Goal: Information Seeking & Learning: Check status

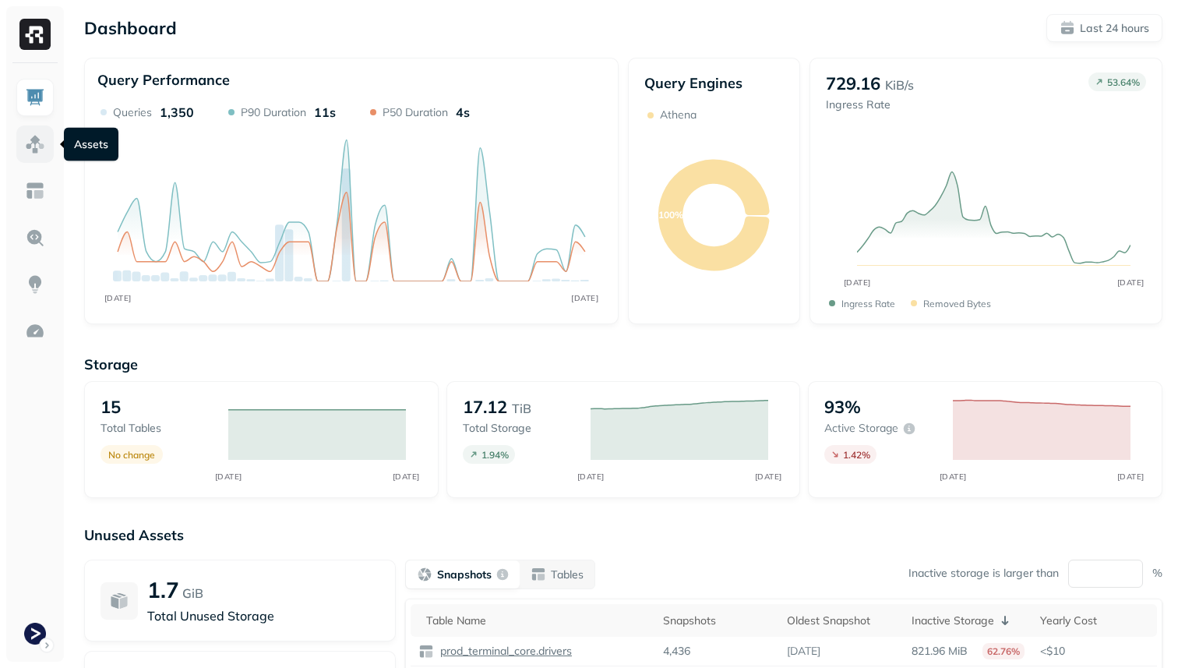
click at [24, 146] on link at bounding box center [34, 143] width 37 height 37
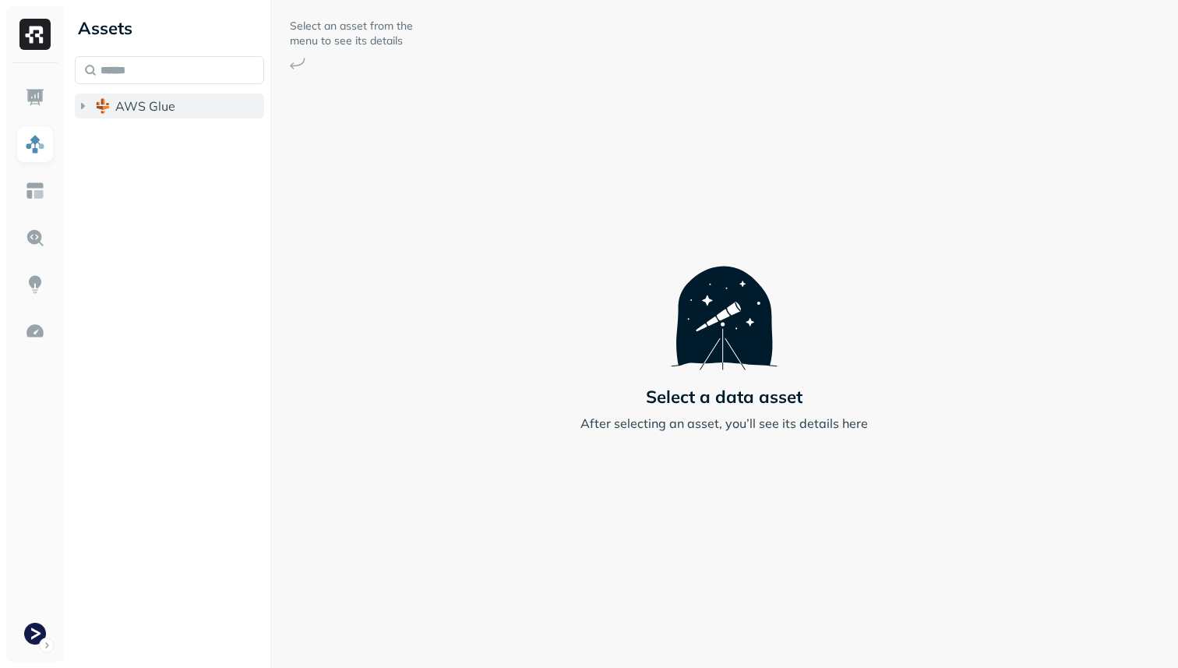
click at [135, 108] on span "AWS Glue" at bounding box center [145, 106] width 60 height 16
click at [138, 135] on span "prod_terminal_core" at bounding box center [187, 136] width 113 height 16
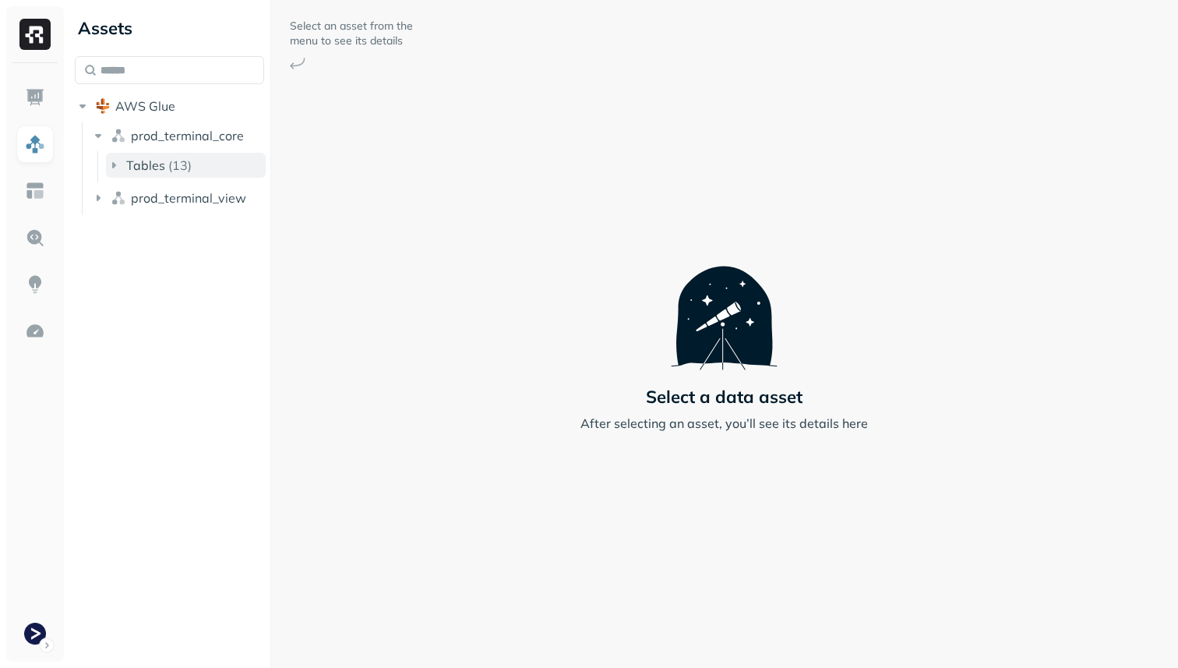
click at [152, 155] on button "Tables ( 13 )" at bounding box center [186, 165] width 160 height 25
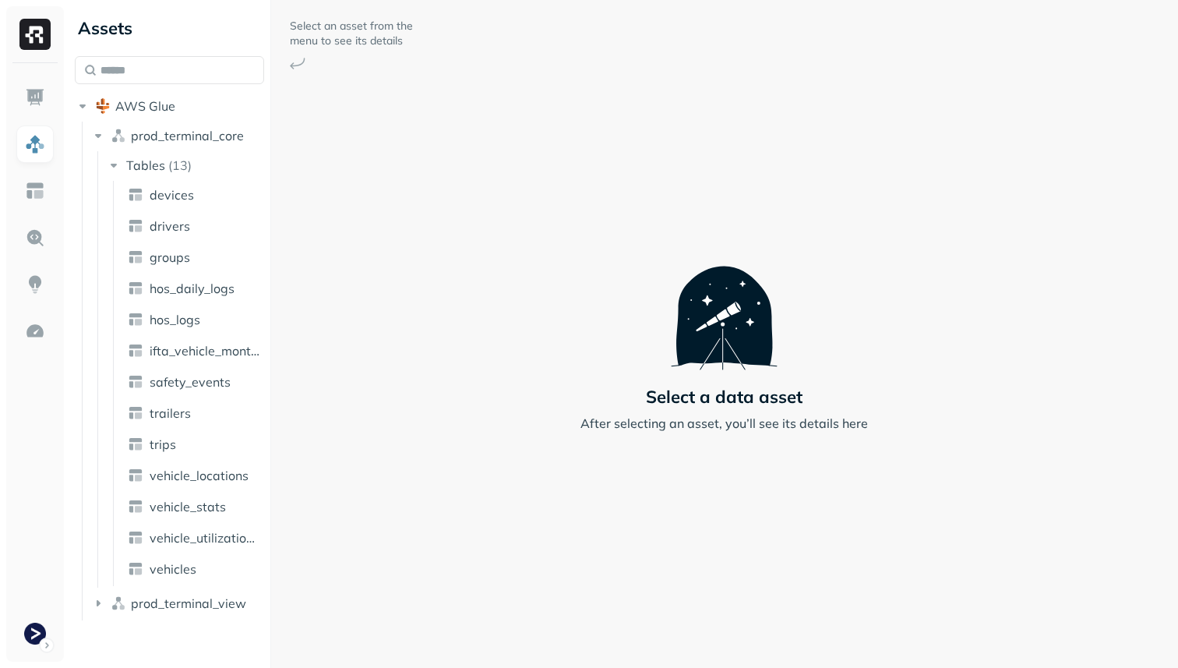
click at [199, 491] on ul "devices drivers groups hos_daily_logs hos_logs ifta_vehicle_months safety_event…" at bounding box center [189, 383] width 153 height 405
click at [199, 485] on link "vehicle_locations" at bounding box center [194, 475] width 145 height 25
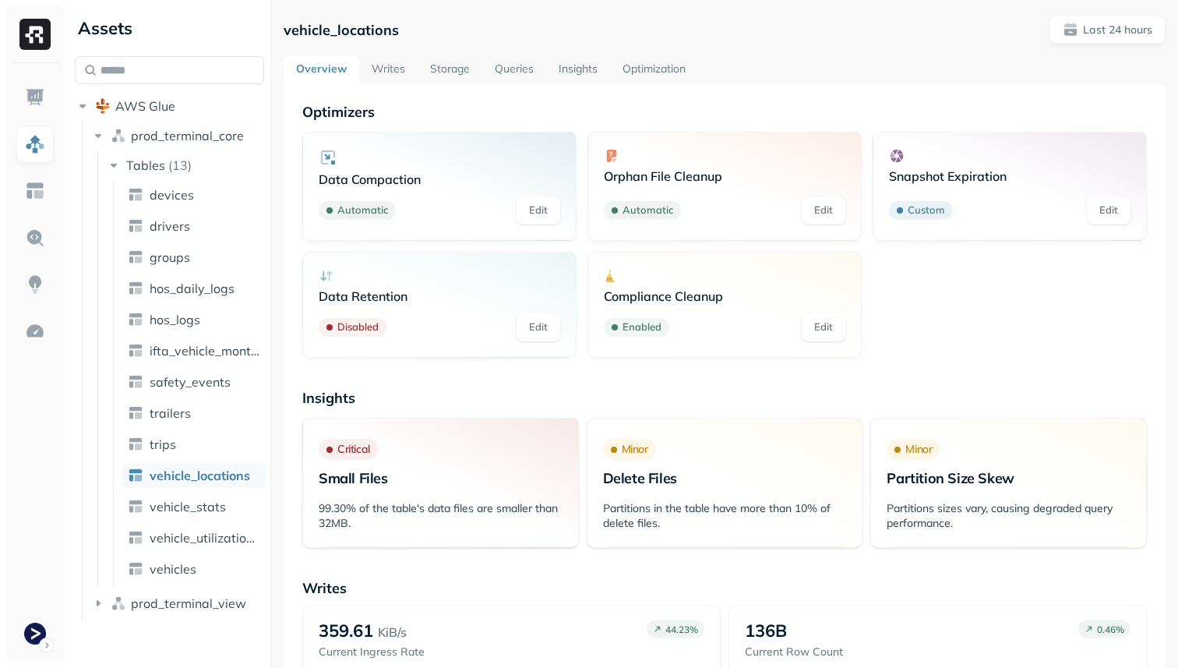
click at [636, 61] on link "Optimization" at bounding box center [654, 70] width 88 height 28
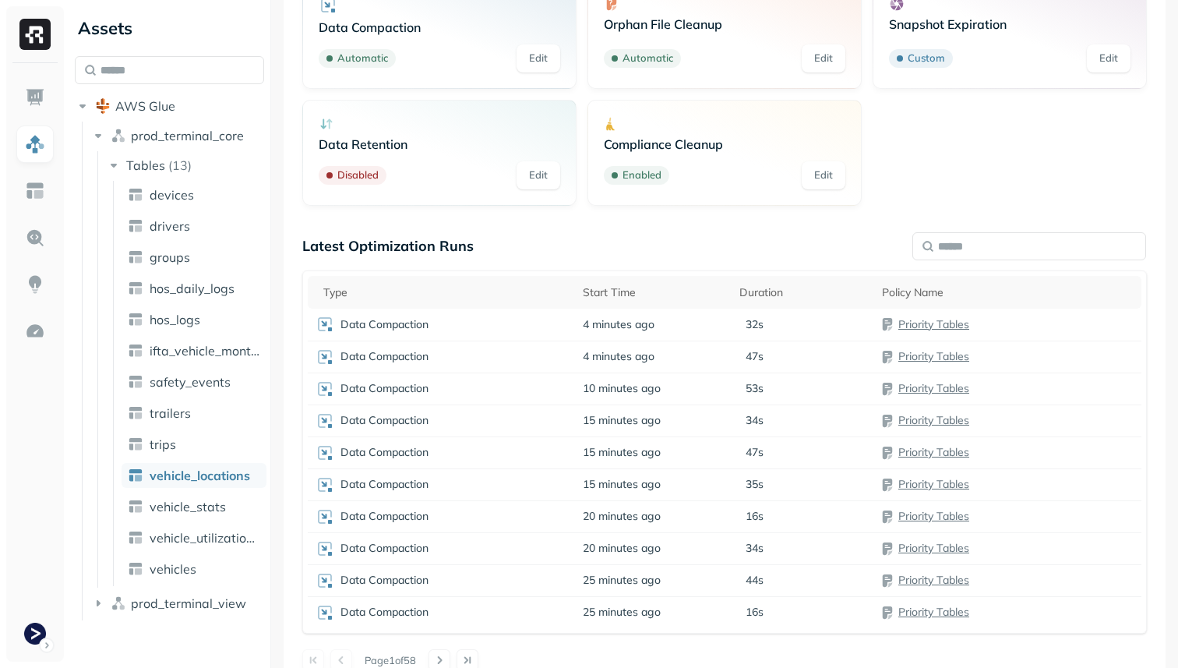
scroll to position [174, 0]
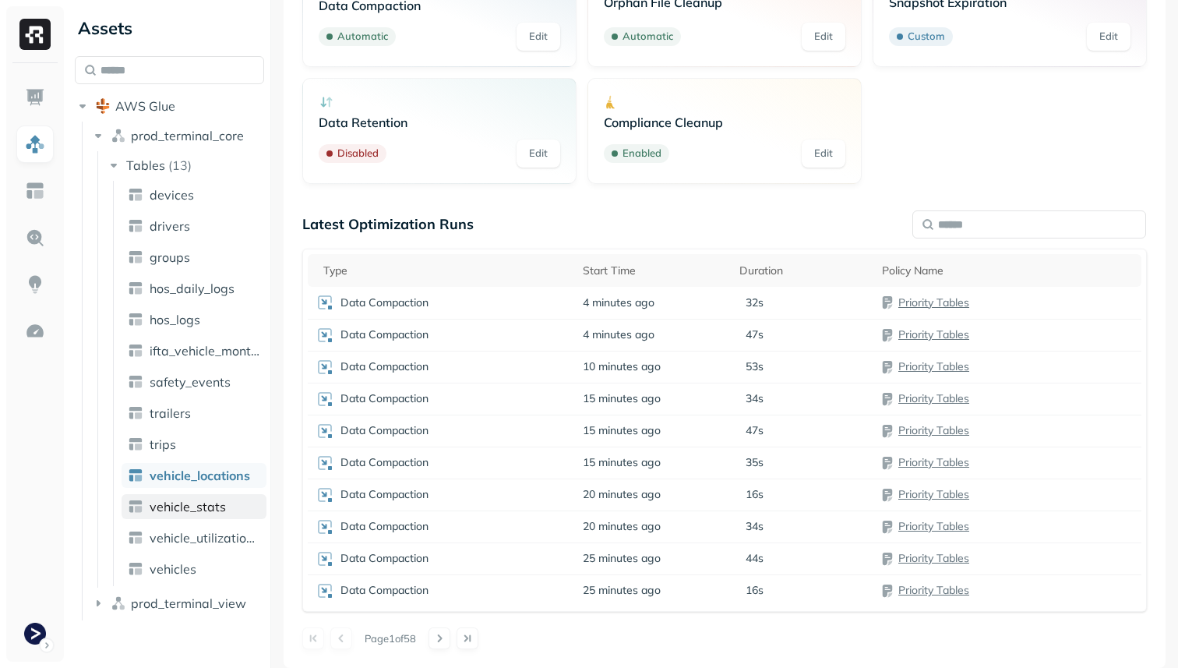
click at [238, 513] on link "vehicle_stats" at bounding box center [194, 506] width 145 height 25
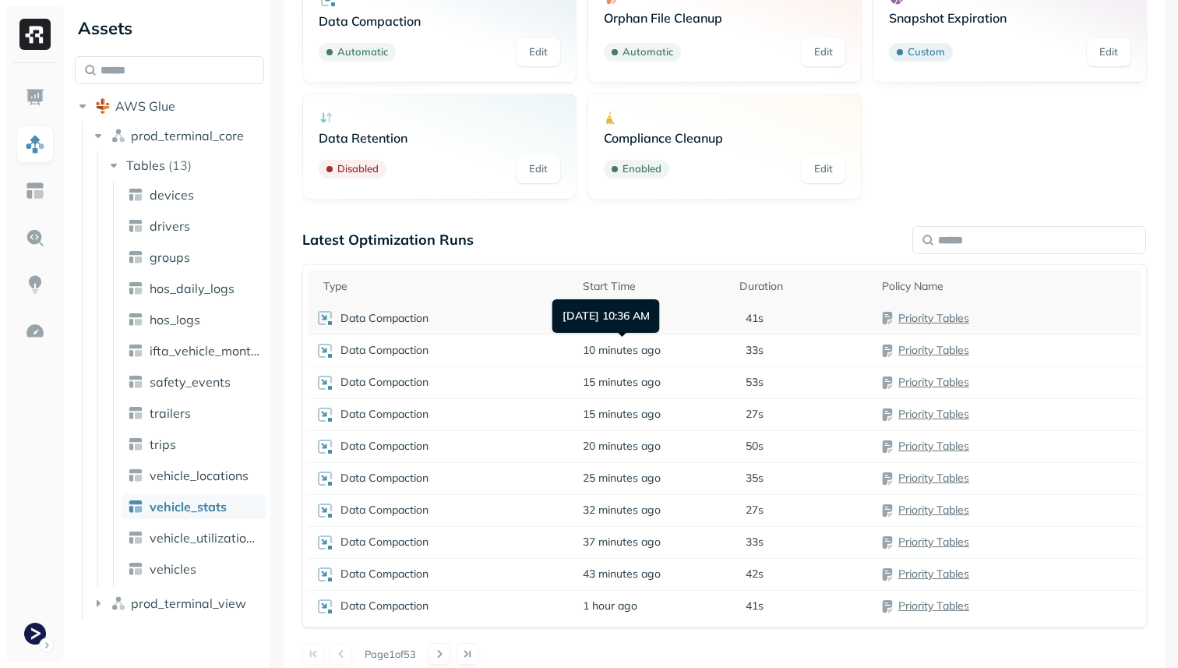
click at [491, 313] on div "Data Compaction" at bounding box center [441, 317] width 252 height 19
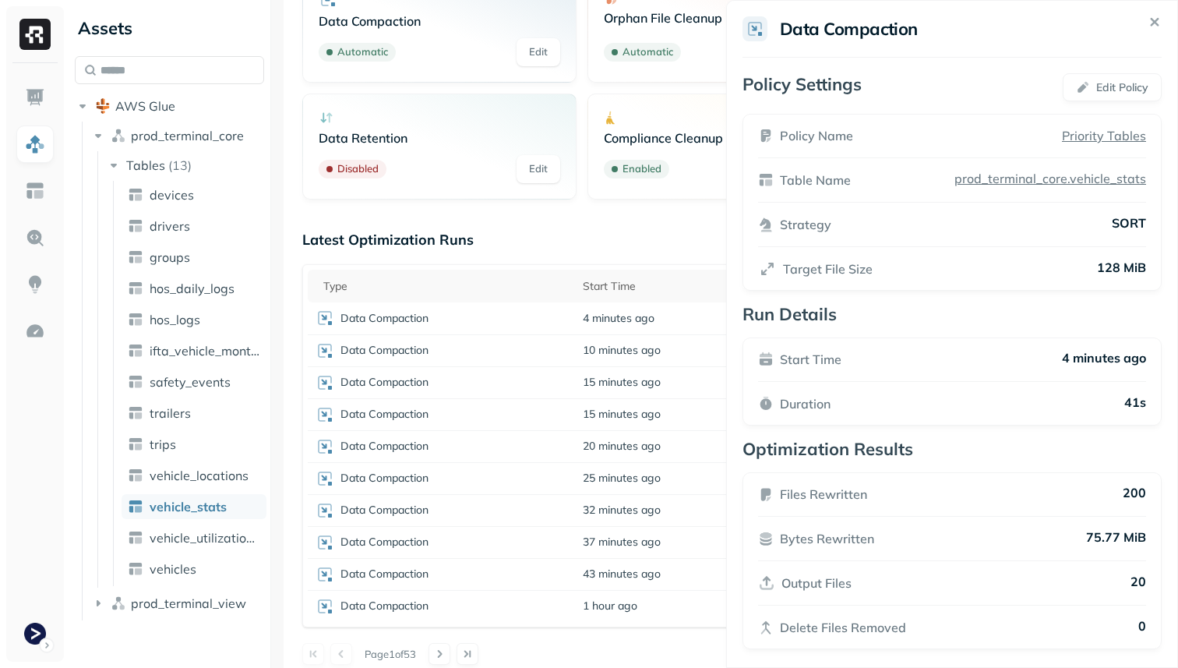
click at [618, 642] on html "Assets AWS Glue prod_terminal_core Tables ( 13 ) devices drivers groups hos_dai…" at bounding box center [589, 334] width 1178 height 668
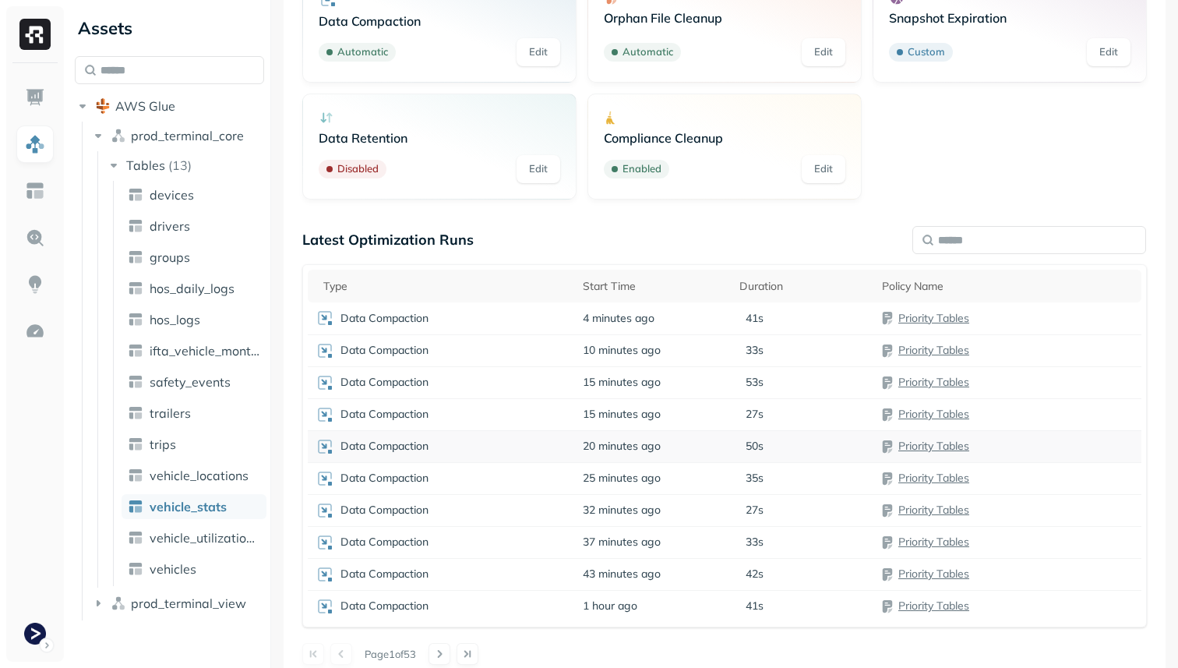
scroll to position [0, 0]
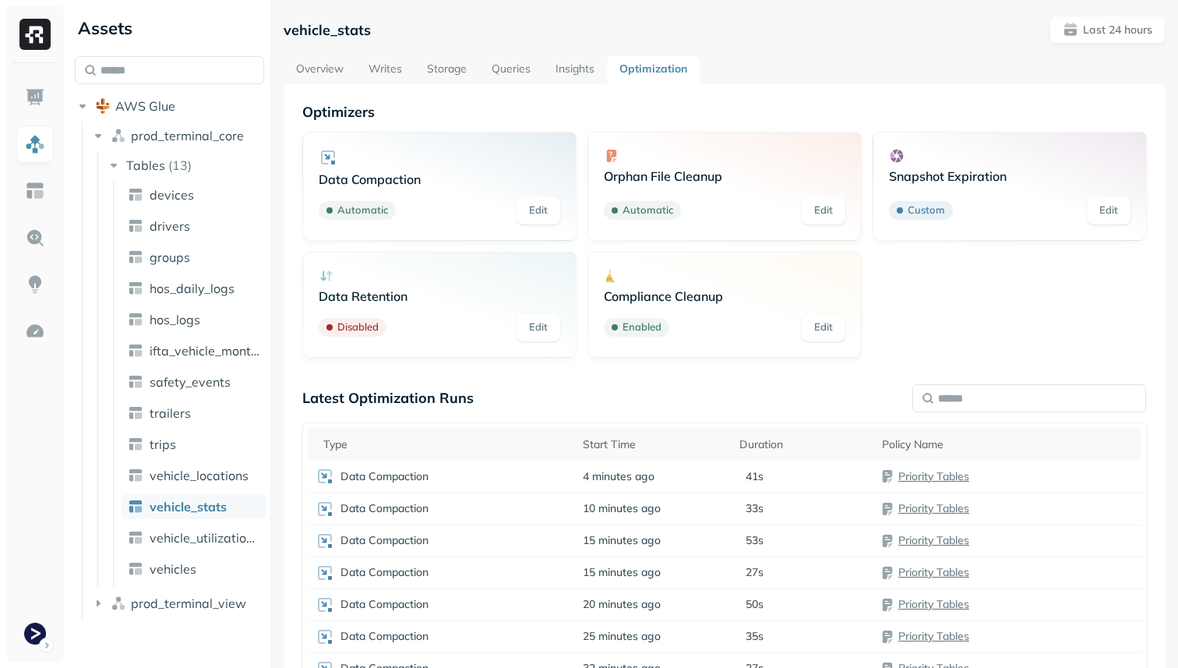
click at [329, 76] on link "Overview" at bounding box center [320, 70] width 72 height 28
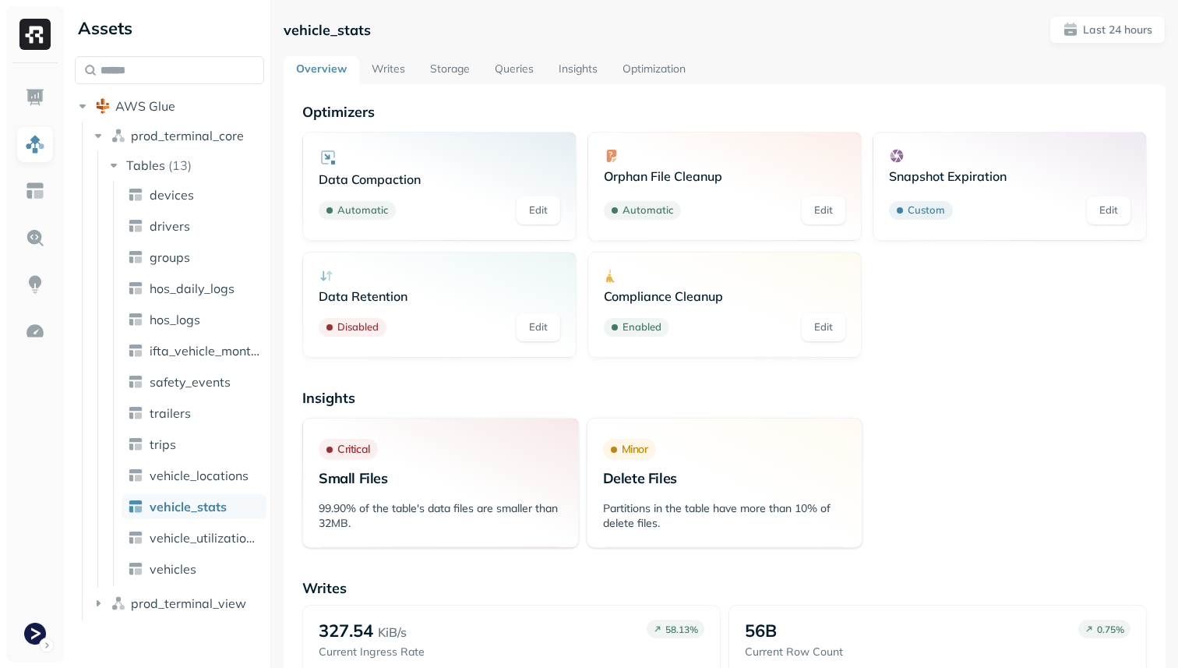
click at [635, 66] on link "Optimization" at bounding box center [654, 70] width 88 height 28
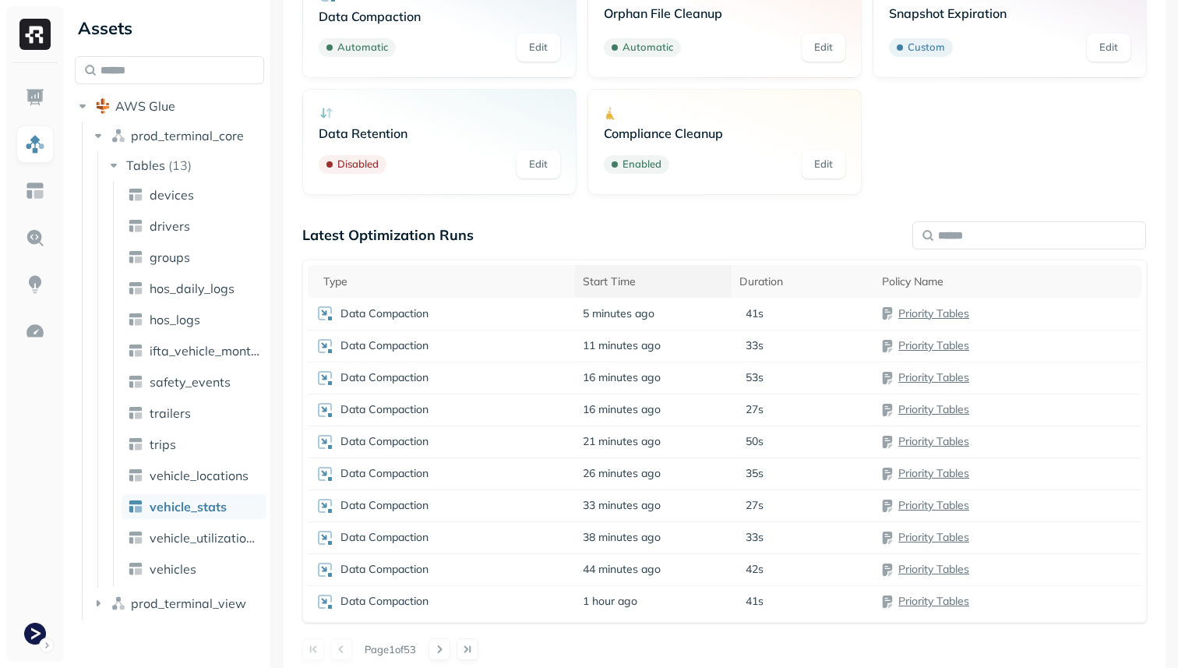
scroll to position [166, 0]
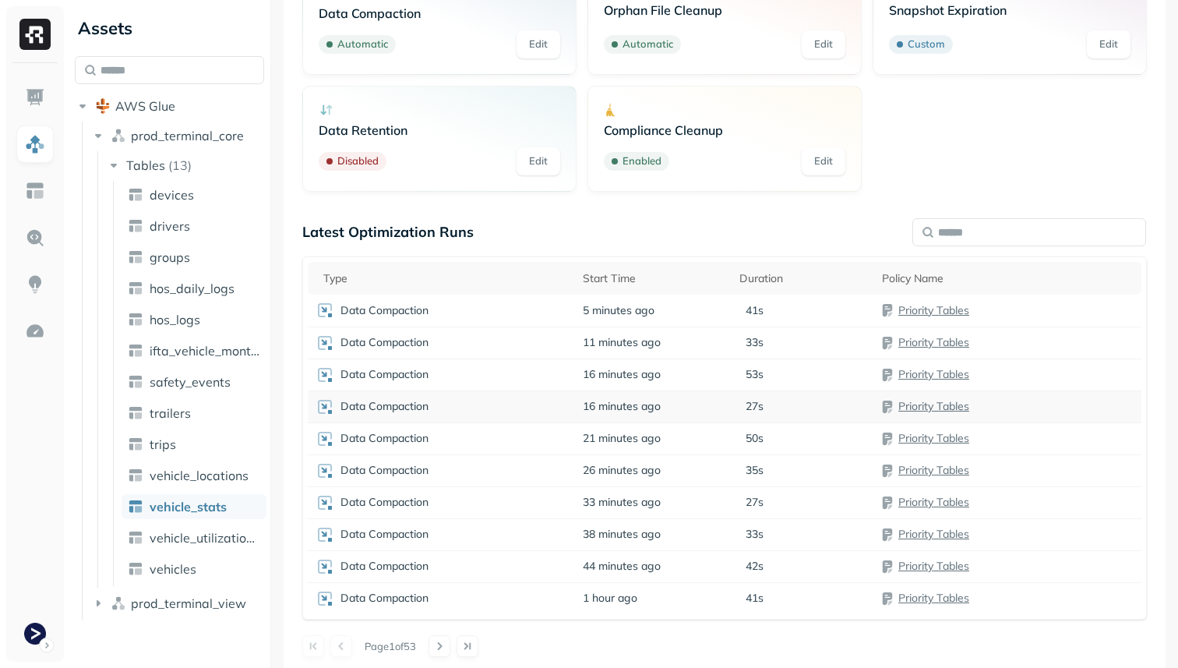
click at [656, 394] on td "16 minutes ago" at bounding box center [653, 406] width 157 height 32
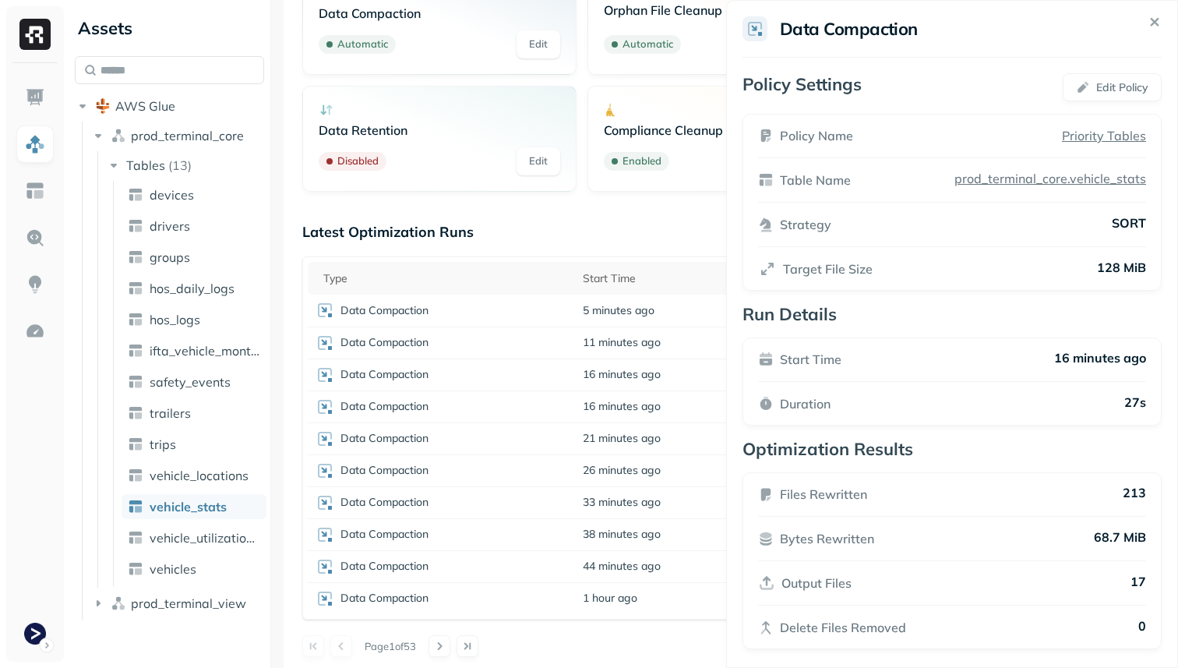
click at [522, 448] on html "Assets AWS Glue prod_terminal_core Tables ( 13 ) devices drivers groups hos_dai…" at bounding box center [589, 334] width 1178 height 668
click at [515, 442] on div "Data Compaction" at bounding box center [441, 438] width 252 height 19
click at [509, 468] on html "Assets AWS Glue prod_terminal_core Tables ( 13 ) devices drivers groups hos_dai…" at bounding box center [589, 334] width 1178 height 668
click at [509, 468] on div "Data Compaction" at bounding box center [441, 470] width 252 height 19
click at [503, 505] on div "Data Compaction" at bounding box center [441, 502] width 252 height 19
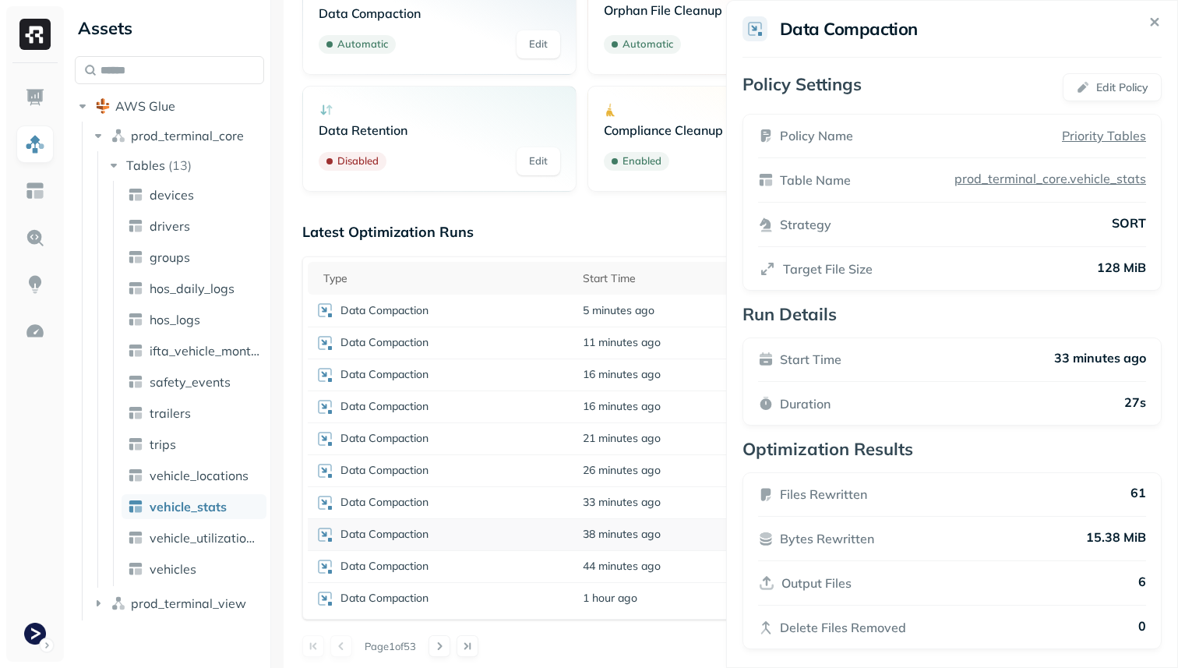
click at [497, 529] on div "Data Compaction" at bounding box center [441, 534] width 252 height 19
click at [499, 567] on div "Data Compaction" at bounding box center [441, 566] width 252 height 19
click at [503, 596] on div "Data Compaction" at bounding box center [441, 598] width 252 height 19
click at [484, 309] on div "Data Compaction" at bounding box center [441, 310] width 252 height 19
click at [495, 208] on div "Optimizers Data Compaction Automatic Edit Orphan File Cleanup Automatic Edit Sn…" at bounding box center [724, 297] width 844 height 720
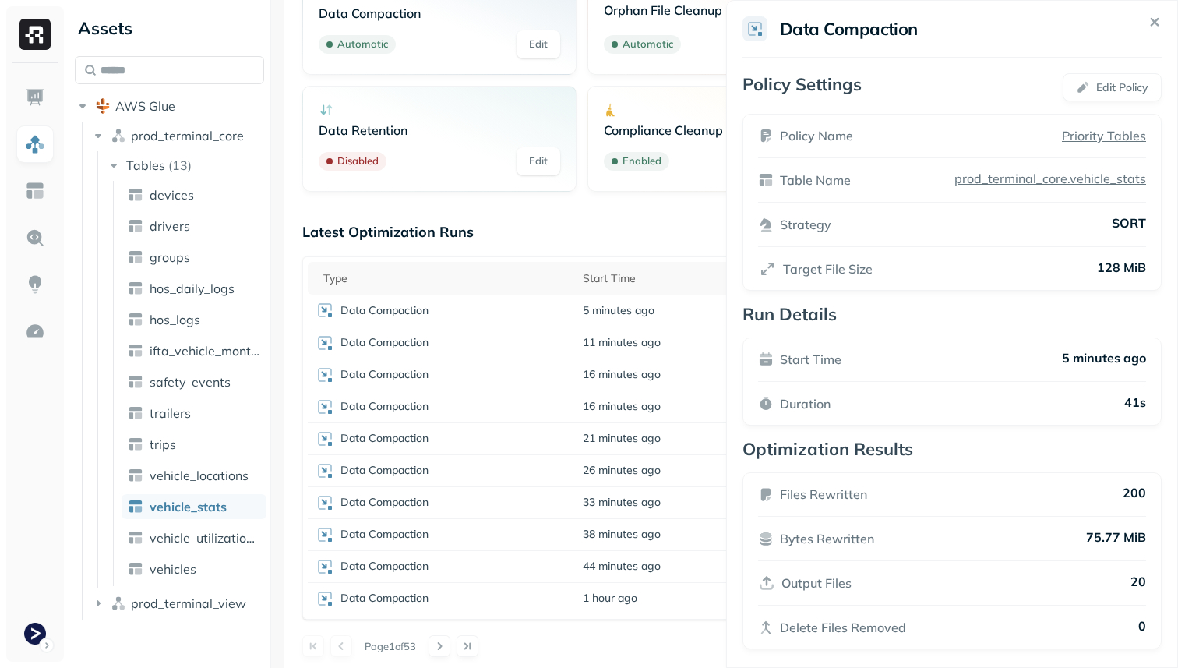
scroll to position [0, 0]
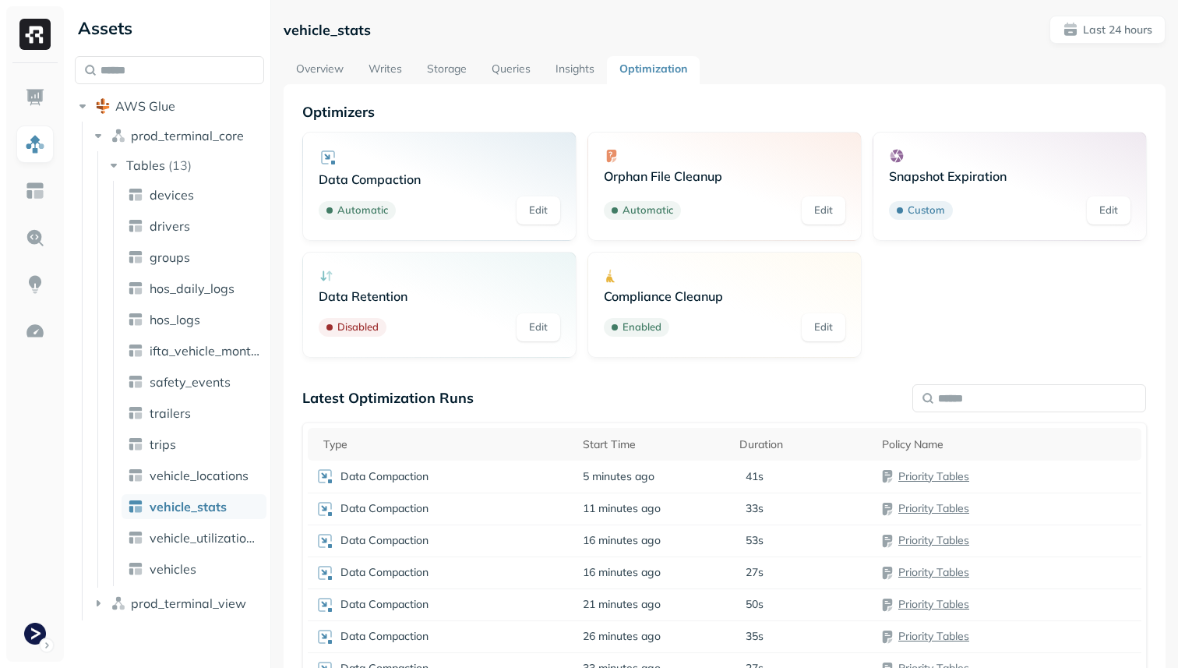
click at [337, 61] on link "Overview" at bounding box center [320, 70] width 72 height 28
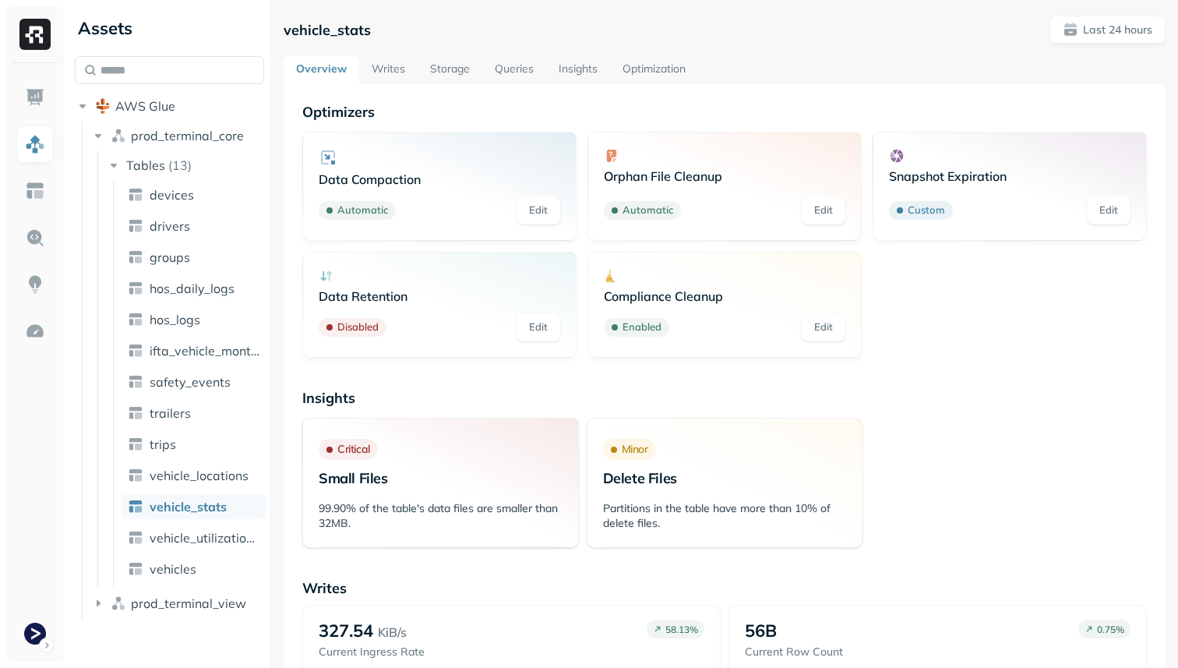
click at [628, 74] on link "Optimization" at bounding box center [654, 70] width 88 height 28
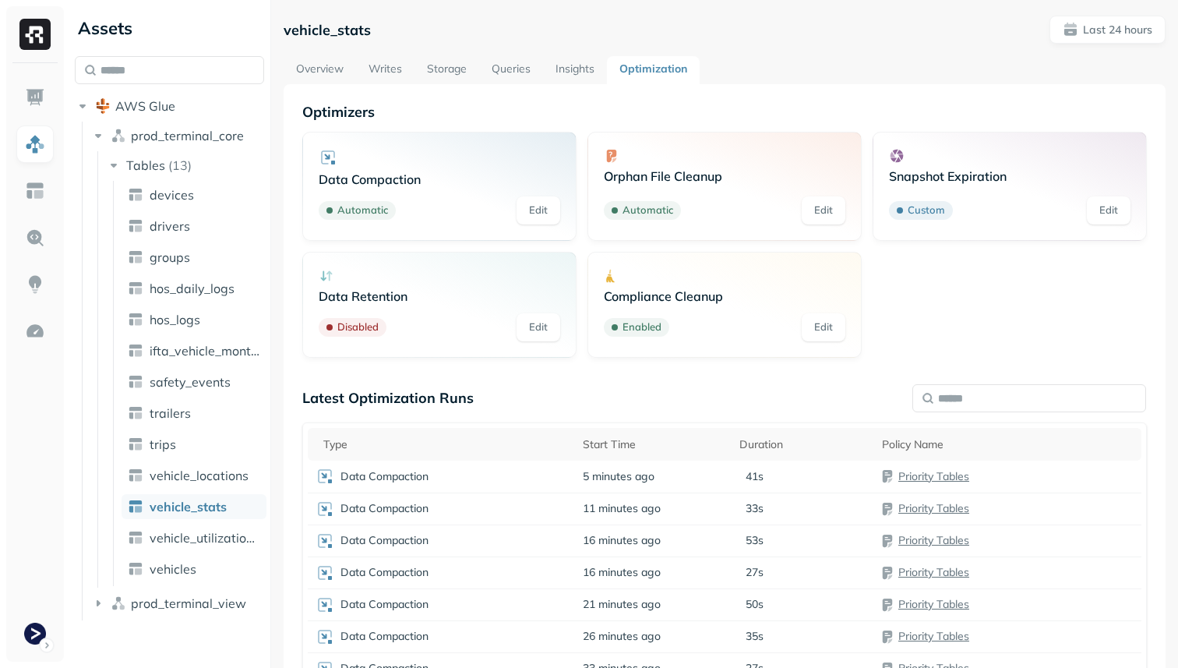
click at [460, 78] on link "Storage" at bounding box center [446, 70] width 65 height 28
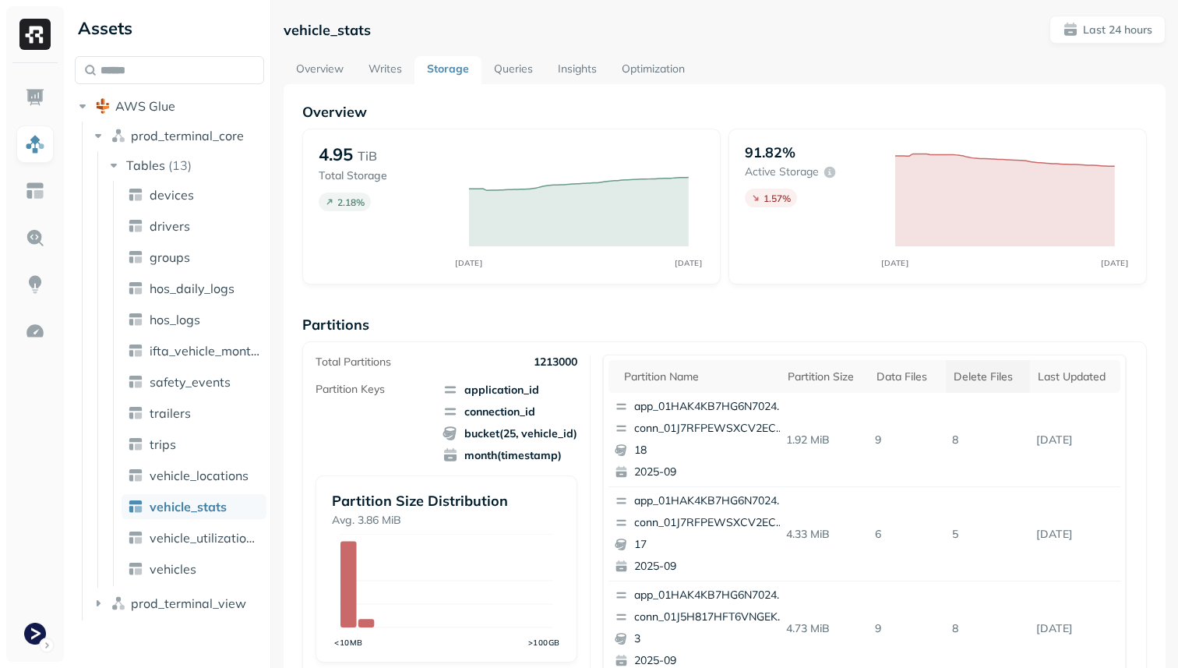
click at [977, 376] on div "Delete Files" at bounding box center [987, 376] width 69 height 15
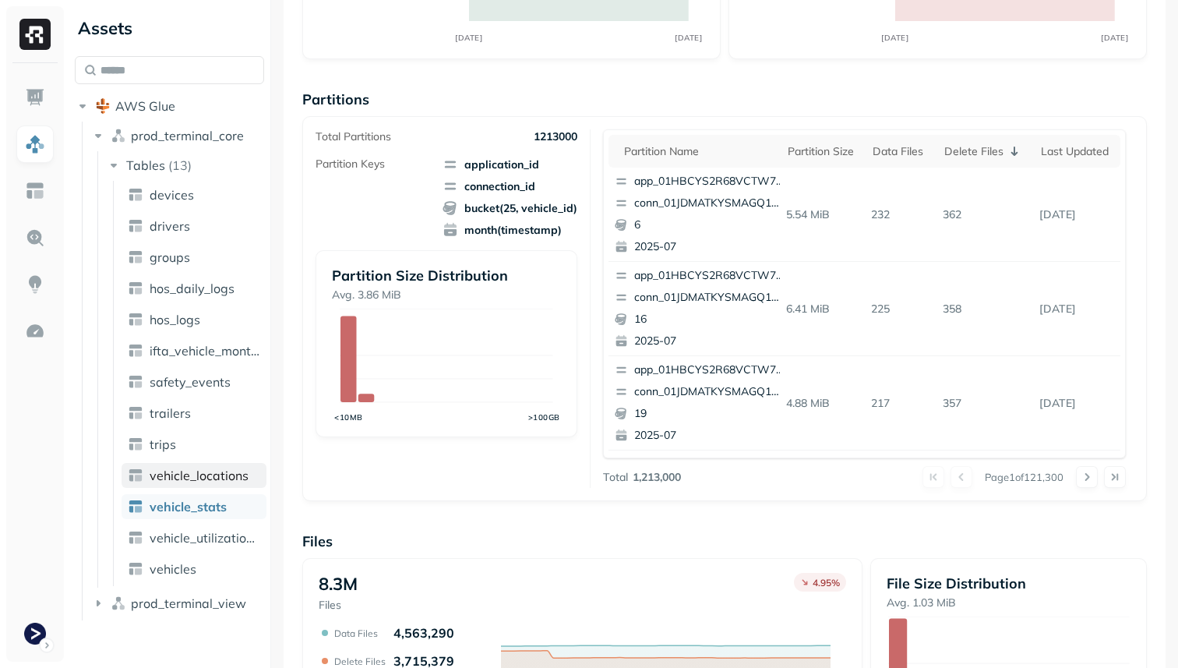
click at [228, 471] on span "vehicle_locations" at bounding box center [199, 475] width 99 height 16
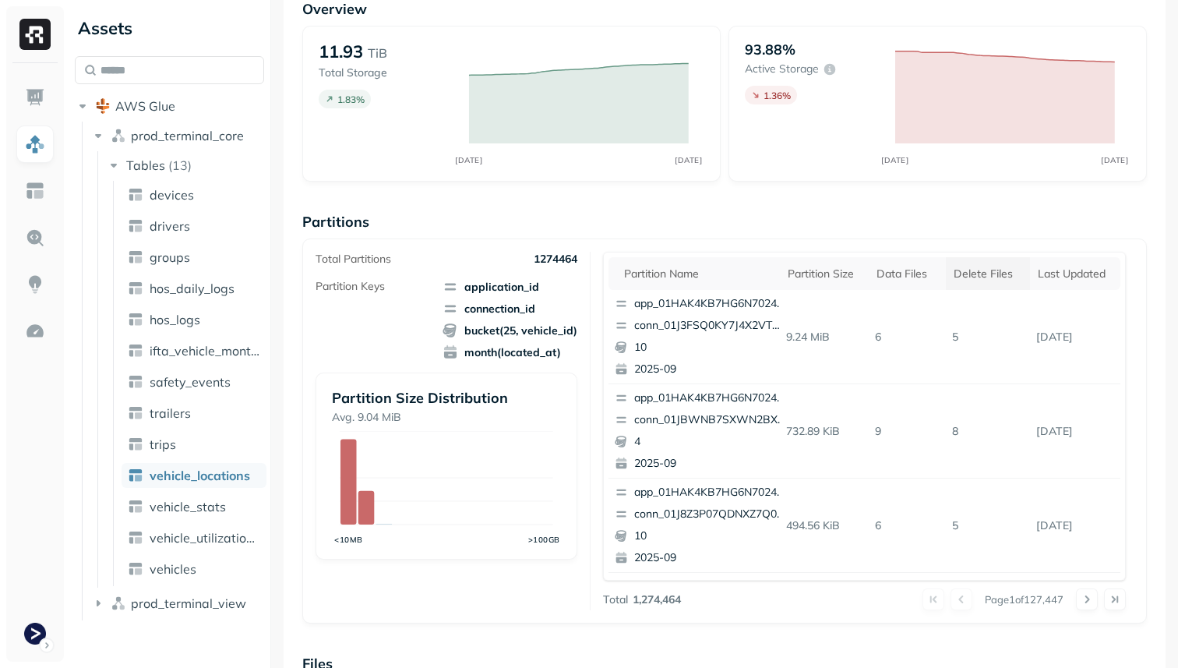
click at [989, 273] on div "Delete Files" at bounding box center [987, 273] width 69 height 15
click at [830, 278] on div "Partition size" at bounding box center [823, 273] width 70 height 15
click at [240, 498] on link "vehicle_stats" at bounding box center [194, 506] width 145 height 25
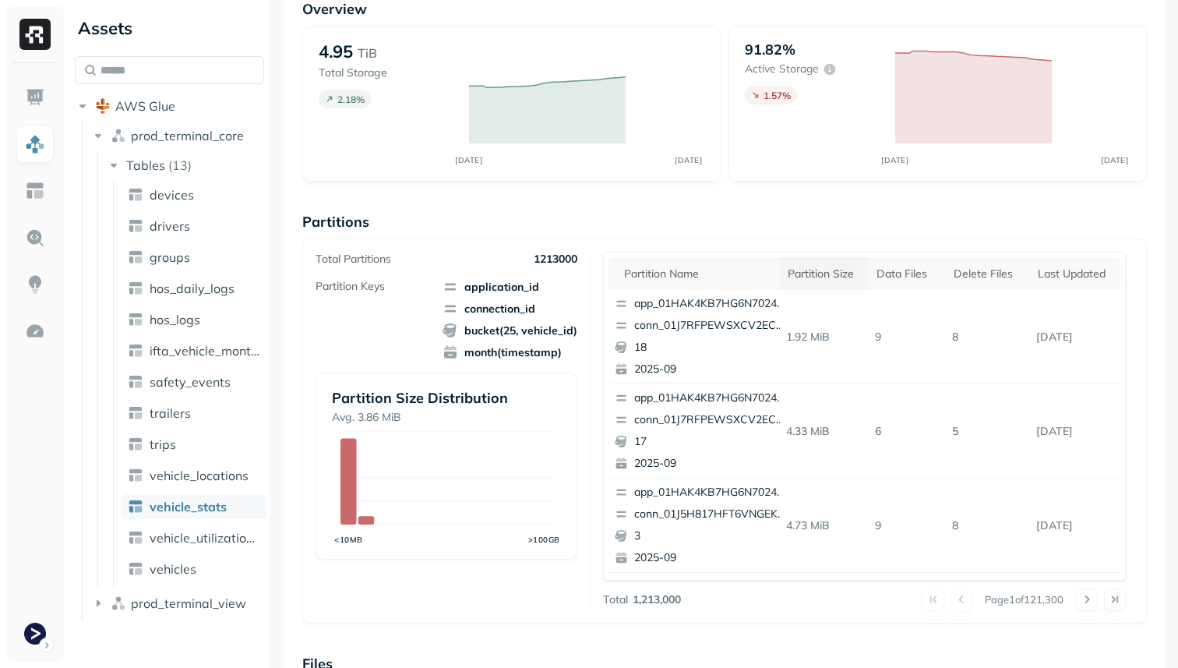
click at [839, 266] on div "Partition size" at bounding box center [825, 273] width 74 height 15
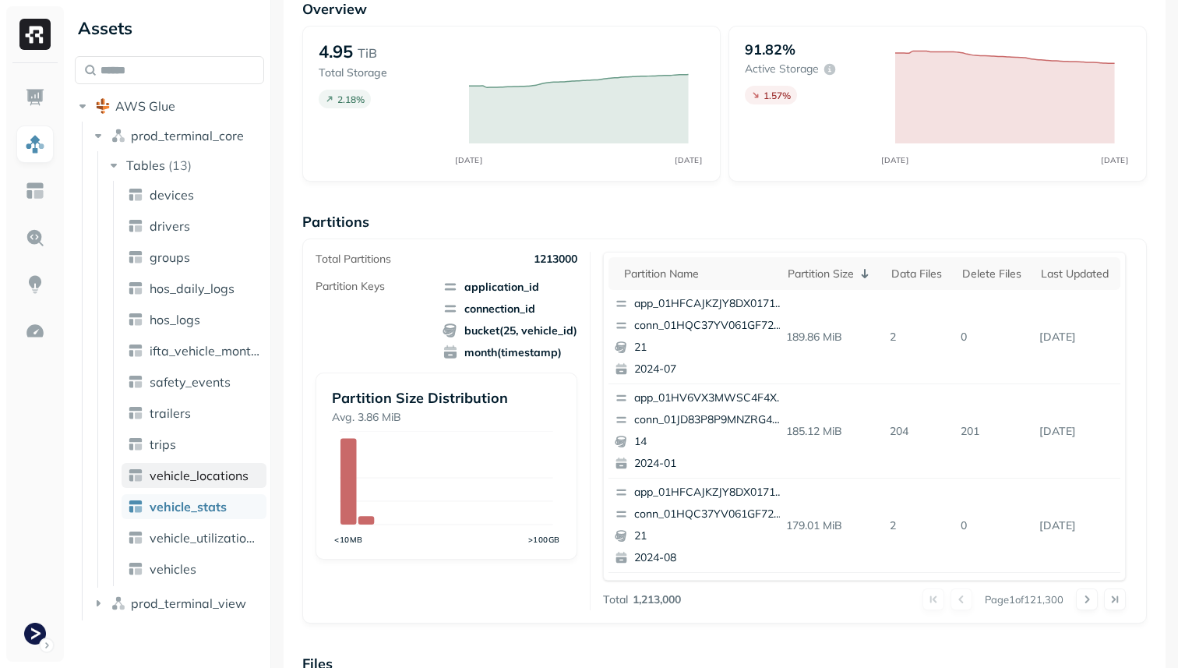
click at [234, 474] on span "vehicle_locations" at bounding box center [199, 475] width 99 height 16
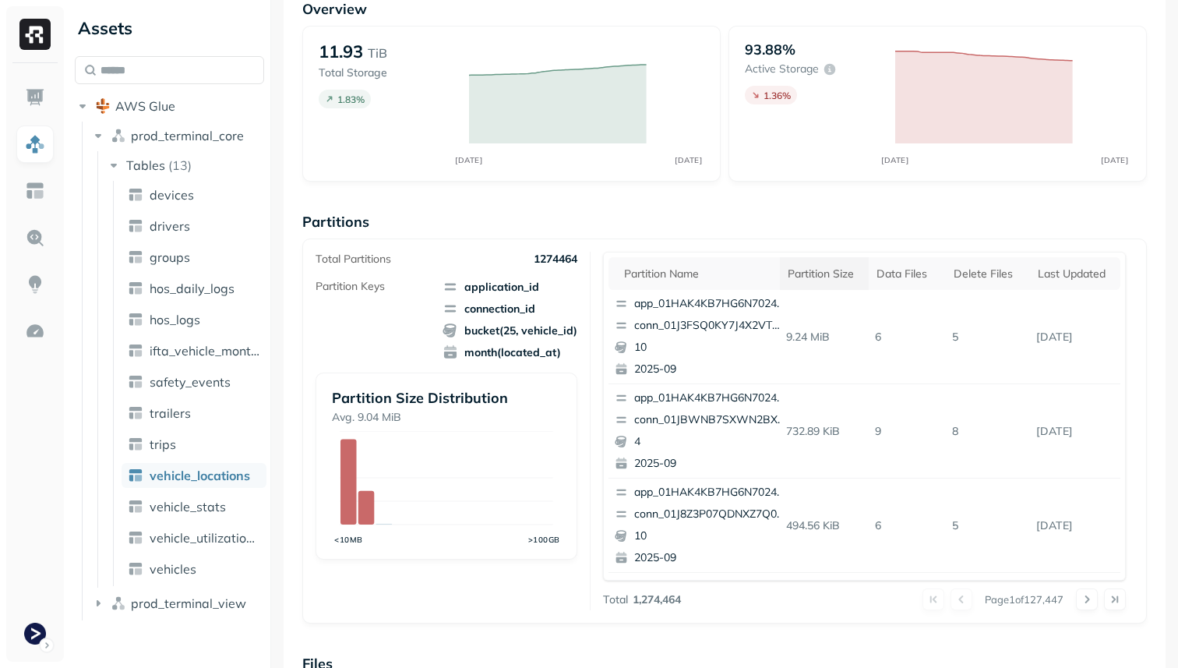
click at [839, 285] on th "Partition size" at bounding box center [825, 273] width 90 height 33
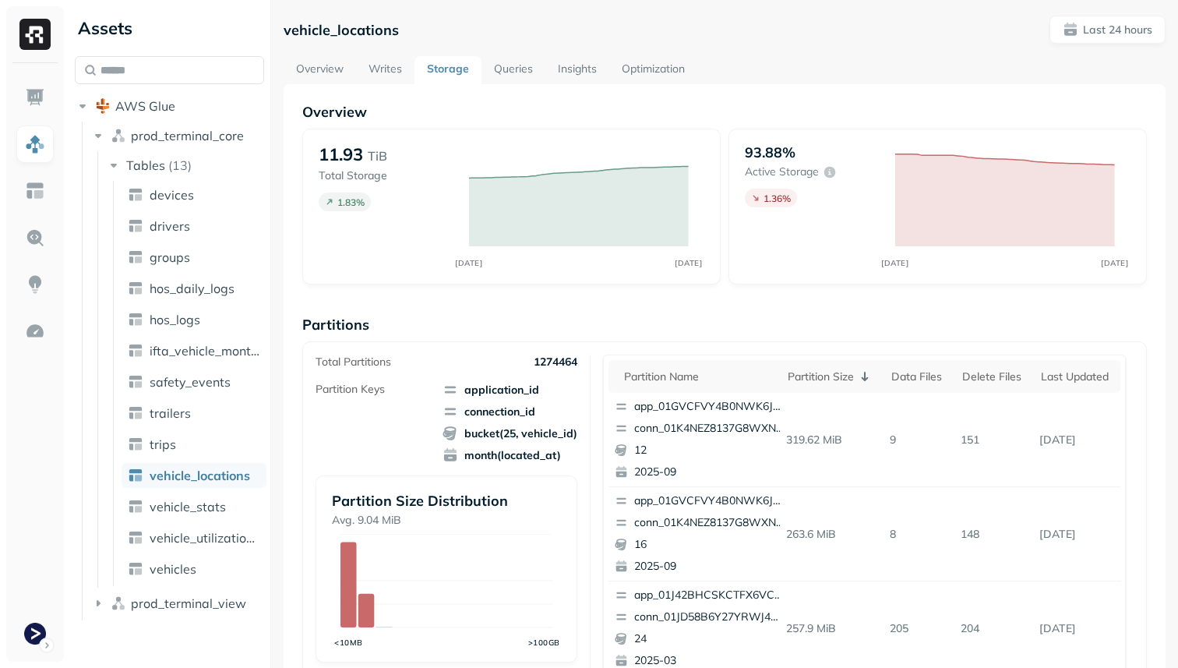
click at [513, 67] on link "Queries" at bounding box center [513, 70] width 64 height 28
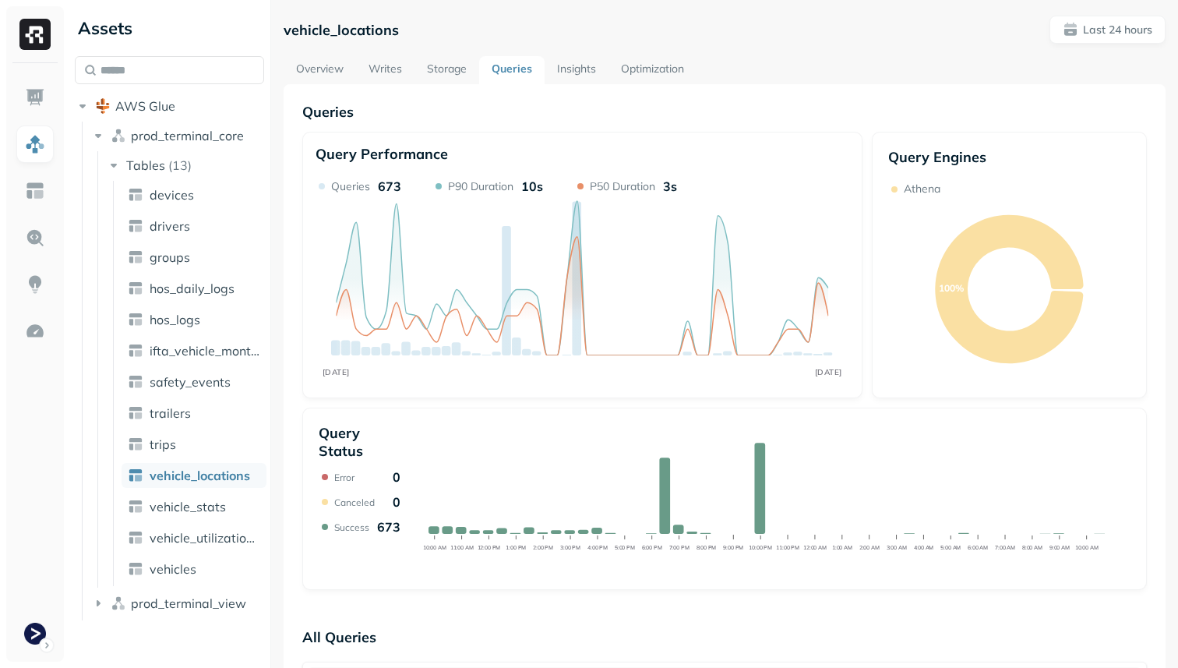
click at [315, 62] on link "Overview" at bounding box center [320, 70] width 72 height 28
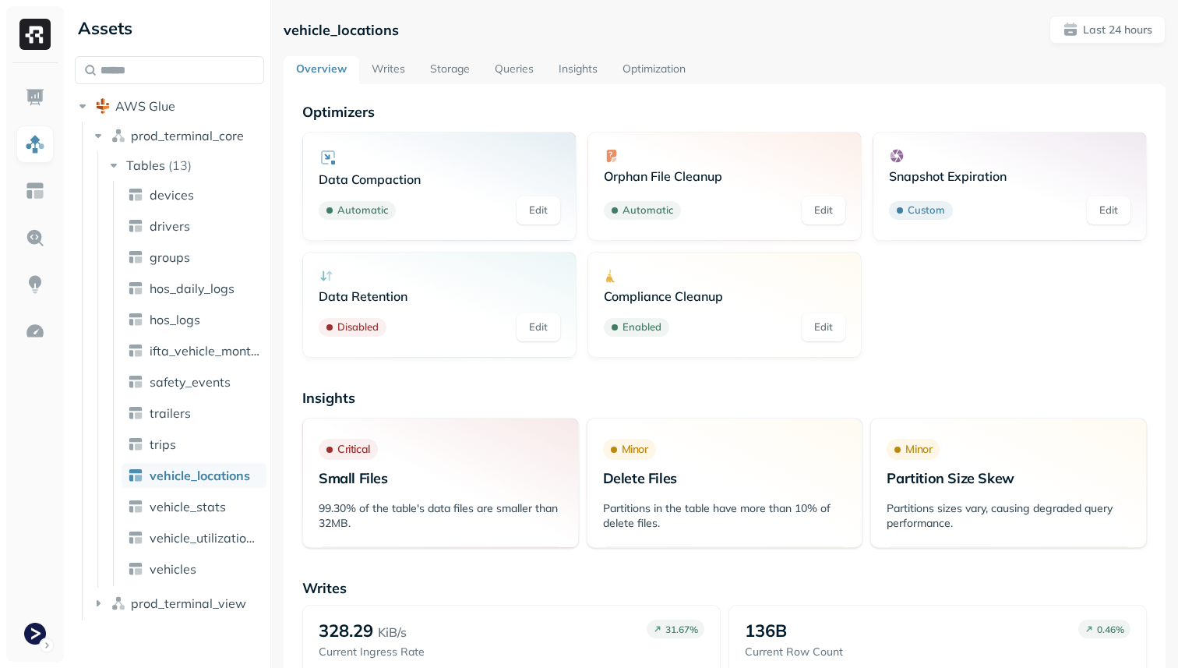
click at [650, 68] on link "Optimization" at bounding box center [654, 70] width 88 height 28
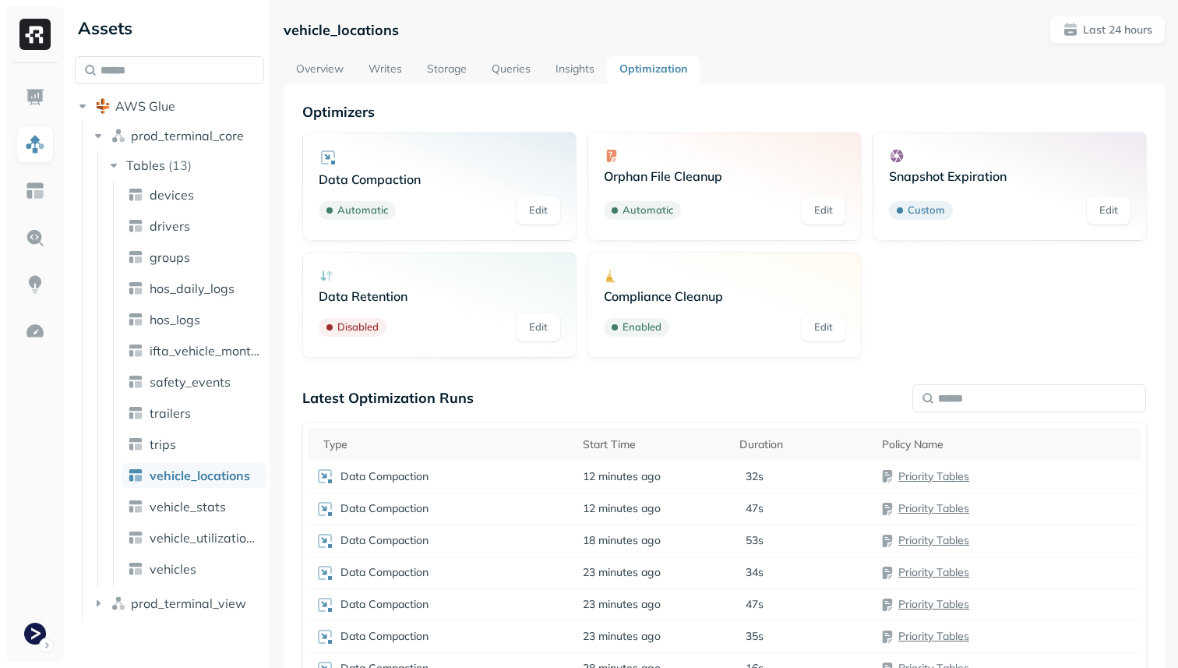
scroll to position [174, 0]
click at [466, 69] on link "Storage" at bounding box center [446, 70] width 65 height 28
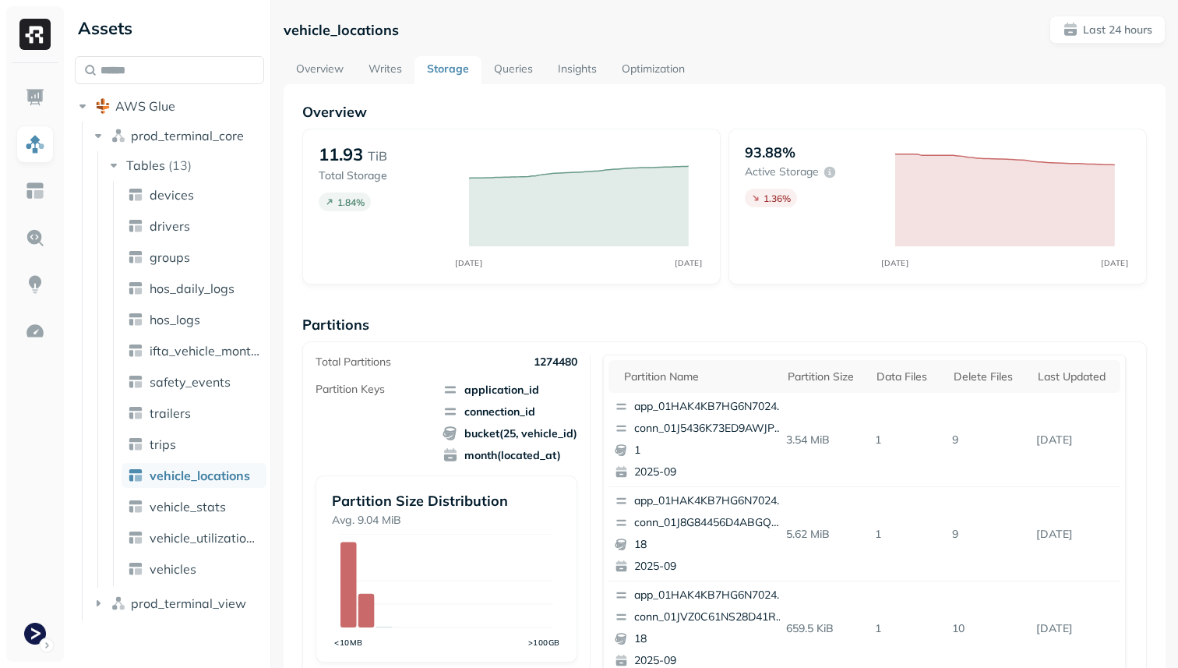
click at [340, 70] on link "Overview" at bounding box center [320, 70] width 72 height 28
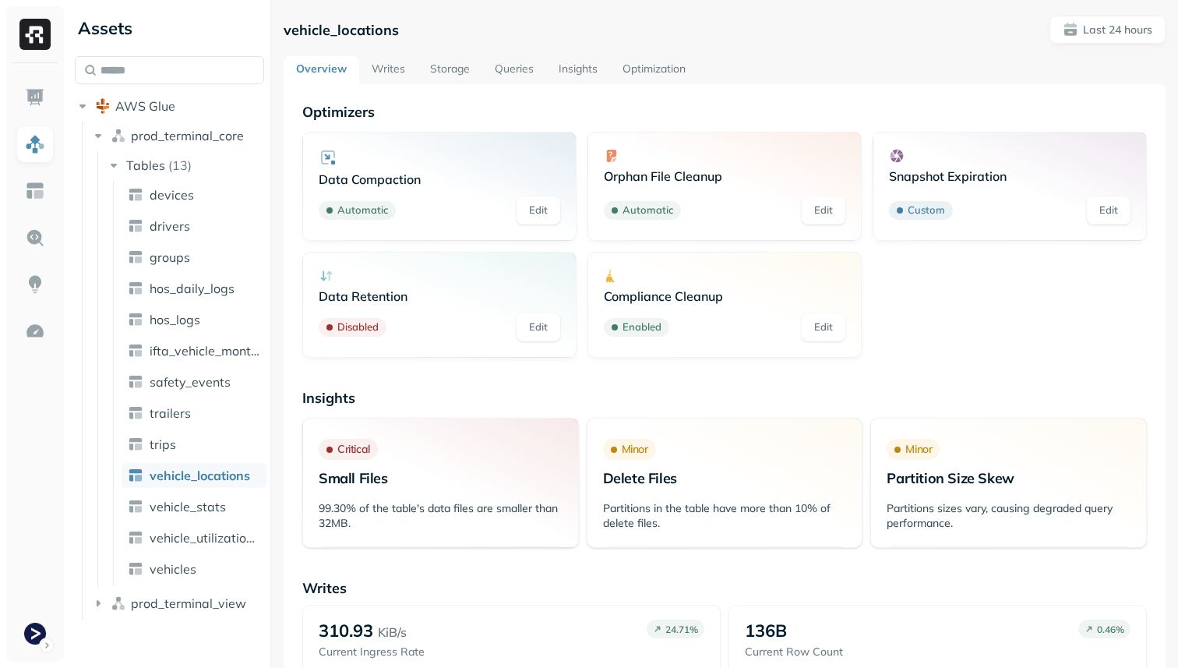
click at [400, 65] on link "Writes" at bounding box center [388, 70] width 58 height 28
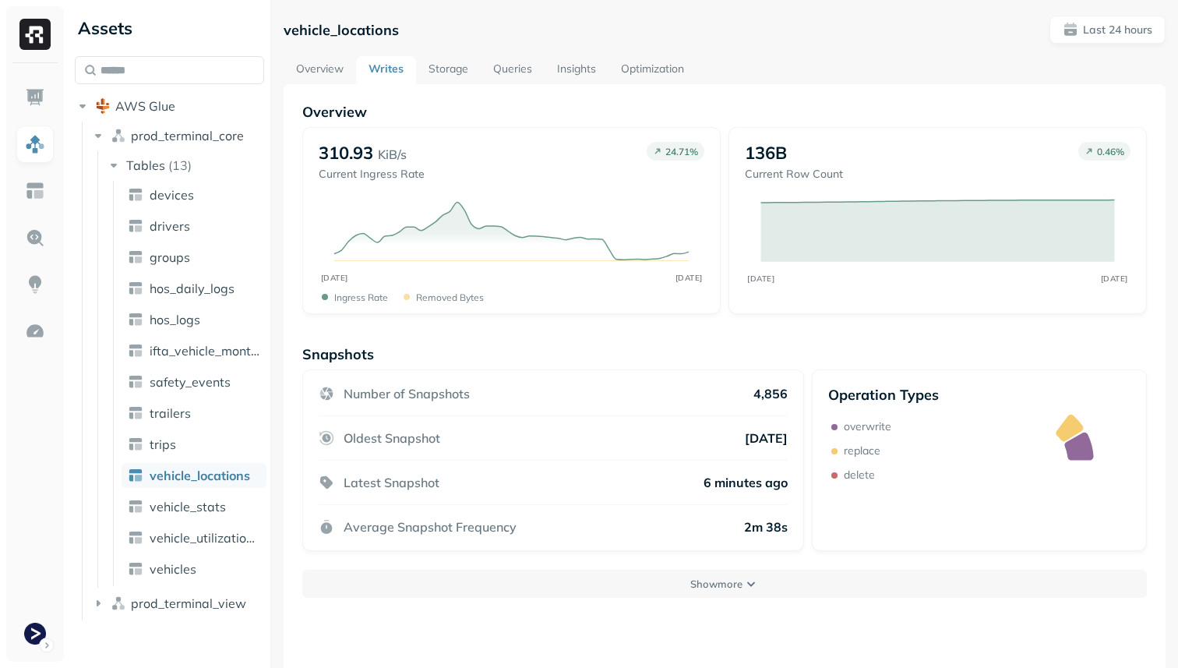
click at [520, 72] on link "Queries" at bounding box center [513, 70] width 64 height 28
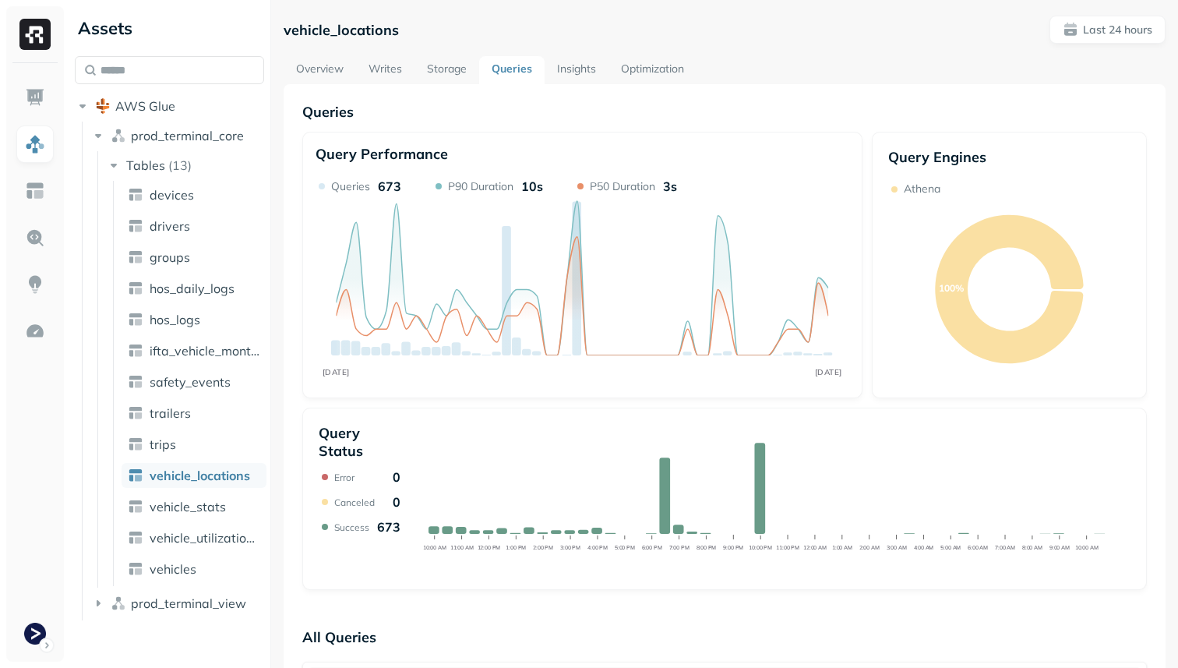
click at [652, 63] on link "Optimization" at bounding box center [652, 70] width 88 height 28
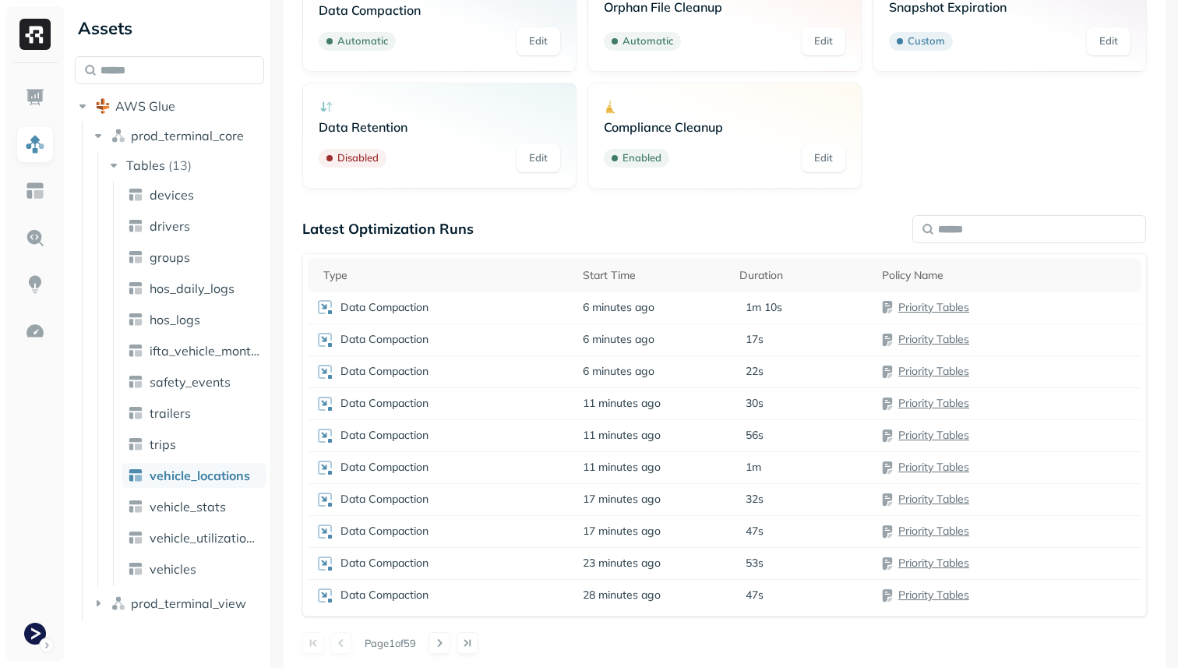
scroll to position [174, 0]
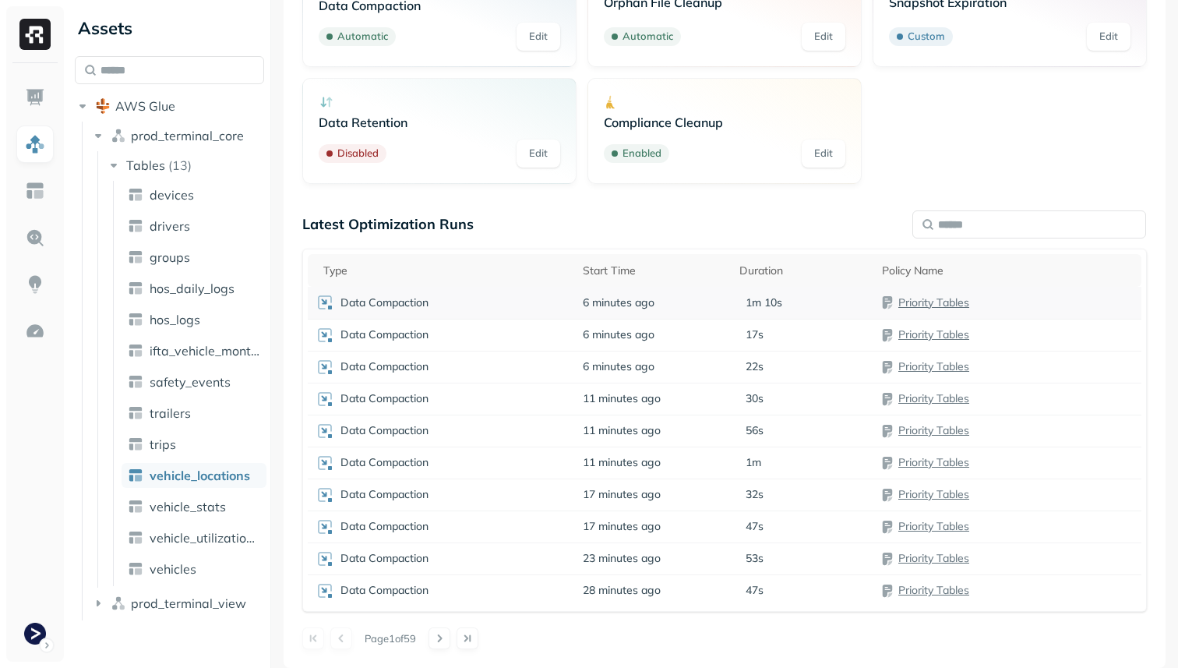
click at [662, 309] on td "6 minutes ago" at bounding box center [653, 303] width 157 height 32
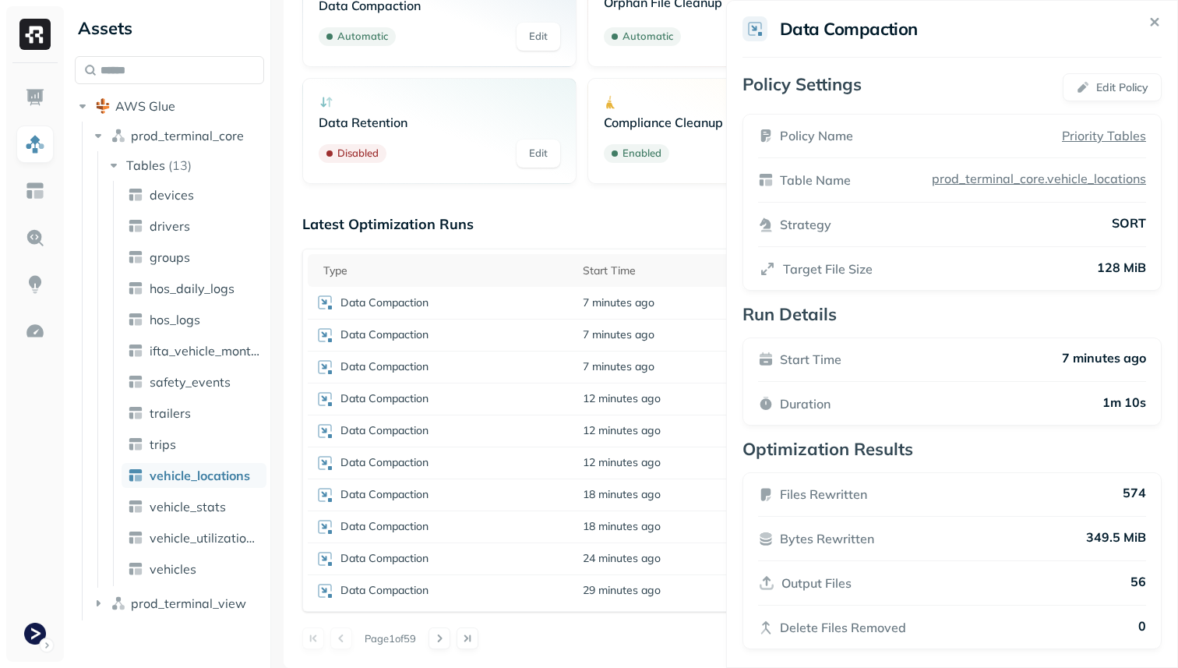
scroll to position [10, 0]
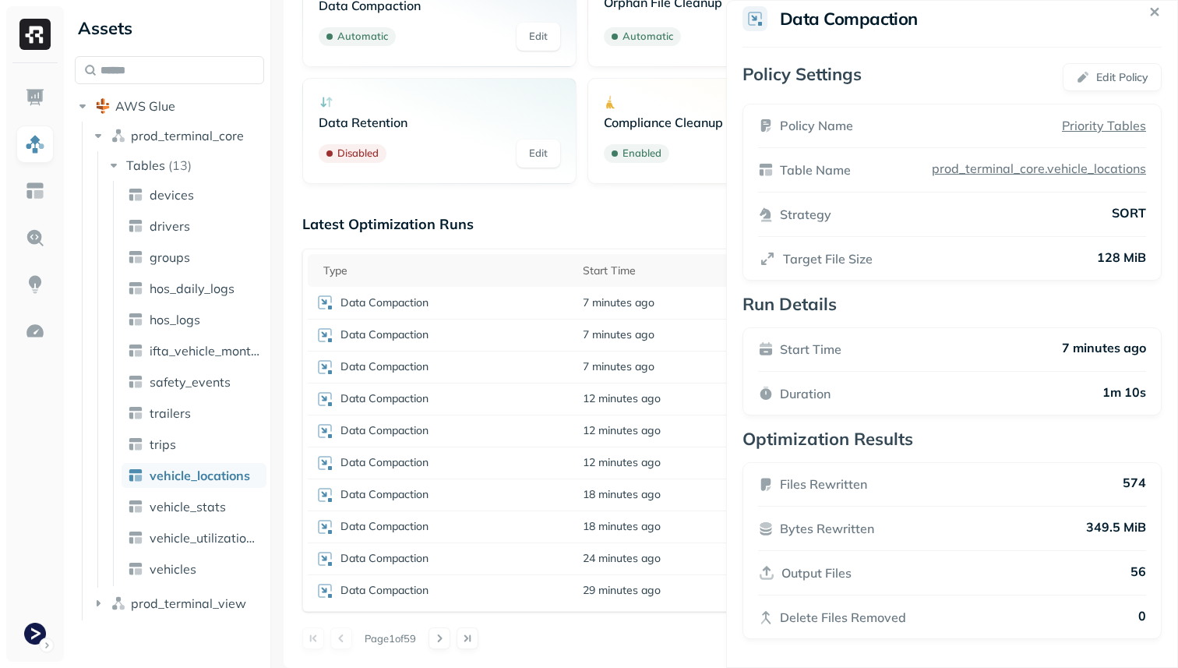
click at [1070, 170] on p "prod_terminal_core.vehicle_locations" at bounding box center [1037, 168] width 217 height 16
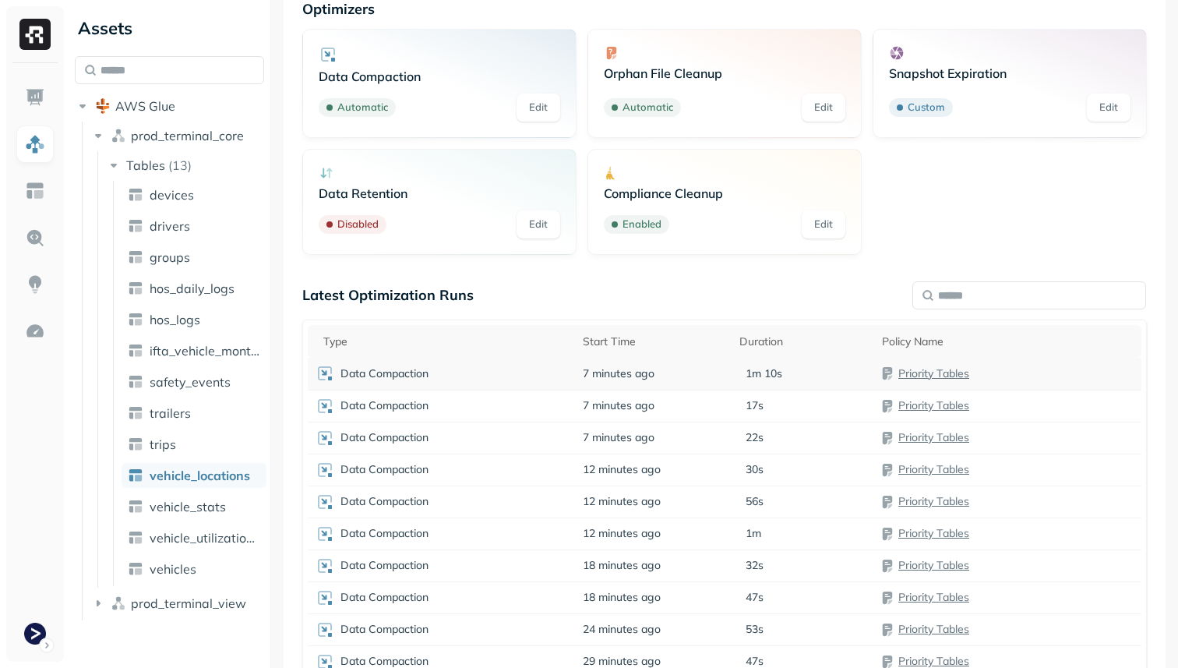
click at [714, 372] on td "7 minutes ago" at bounding box center [653, 374] width 157 height 32
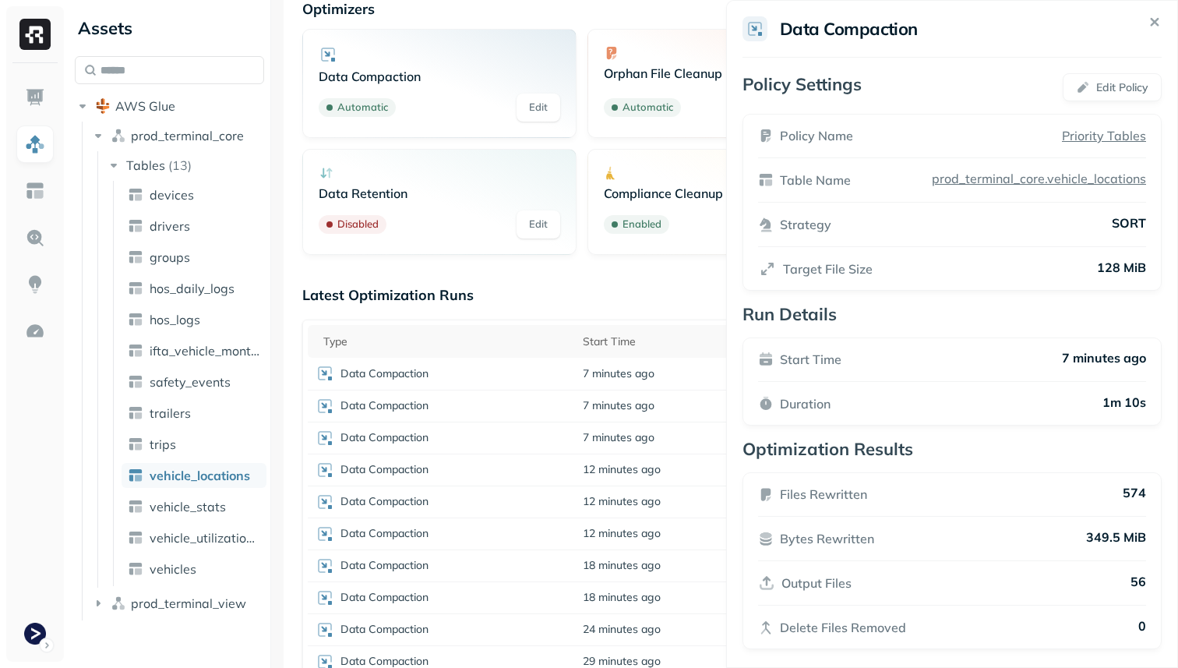
scroll to position [10, 0]
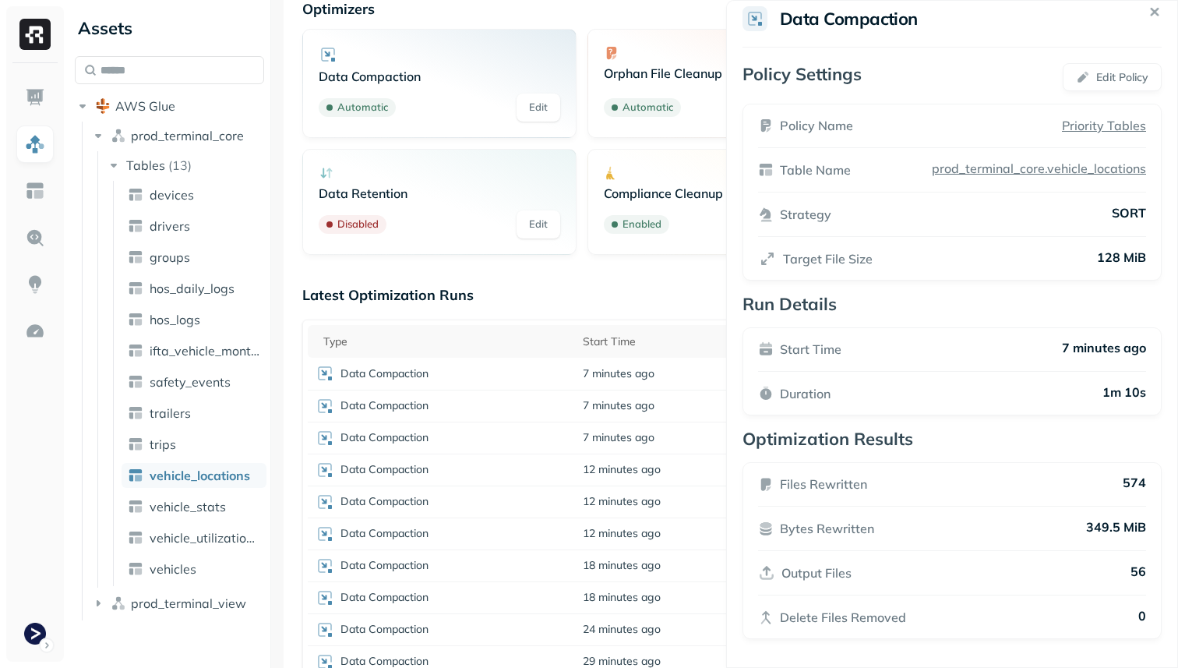
click at [999, 395] on div "Duration 1m 10s" at bounding box center [952, 393] width 388 height 19
click at [995, 349] on div "Start Time 7 minutes ago" at bounding box center [952, 349] width 388 height 19
click at [1155, 19] on icon at bounding box center [1155, 12] width 18 height 18
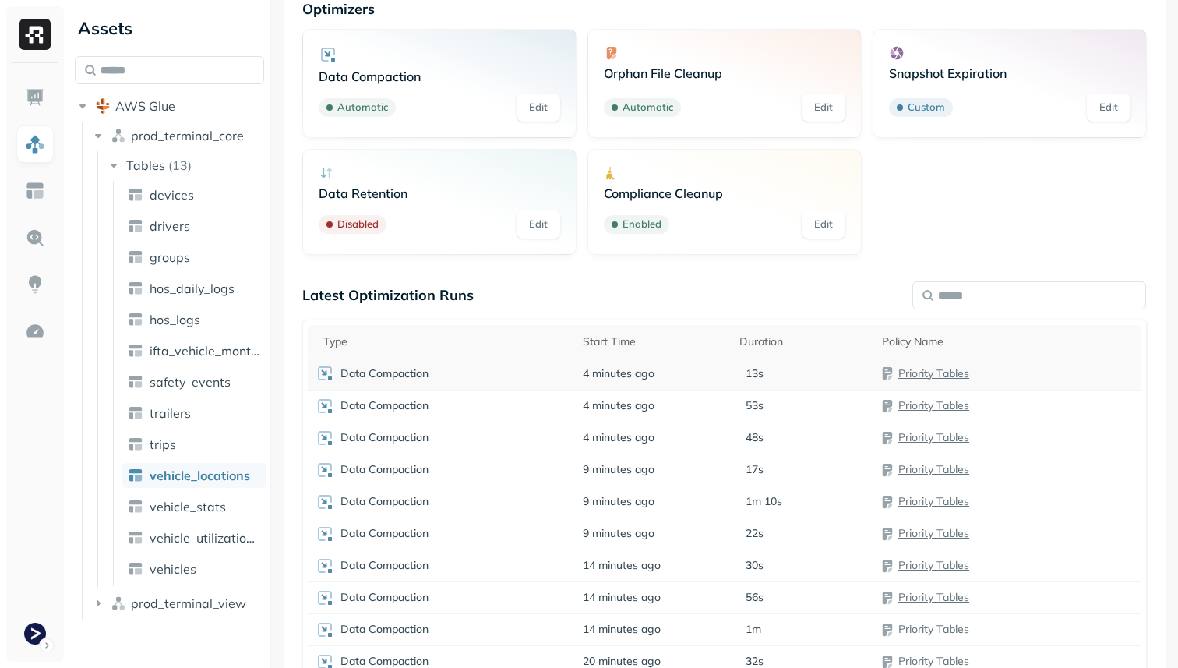
click at [715, 375] on td "4 minutes ago" at bounding box center [653, 374] width 157 height 32
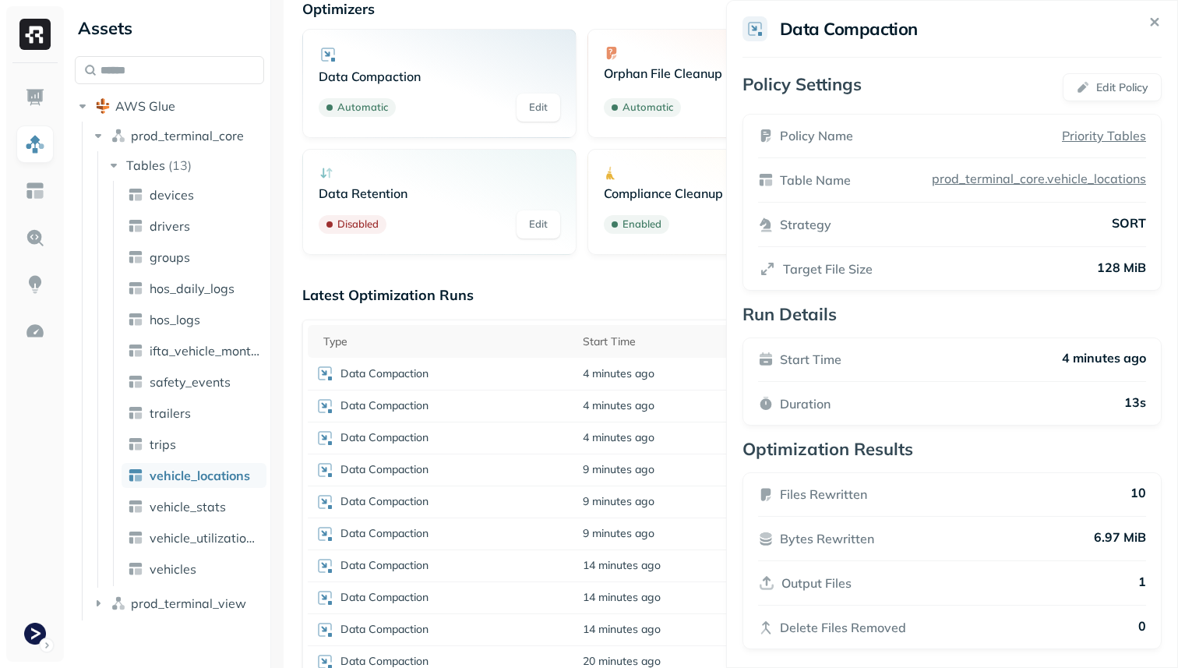
click at [657, 389] on html "Assets AWS Glue prod_terminal_core Tables ( 13 ) devices drivers groups hos_dai…" at bounding box center [589, 334] width 1178 height 668
click at [657, 397] on td "4 minutes ago" at bounding box center [653, 405] width 157 height 32
click at [649, 440] on span "4 minutes ago" at bounding box center [619, 437] width 72 height 15
click at [672, 467] on td "9 minutes ago" at bounding box center [653, 469] width 157 height 32
click at [681, 500] on td "9 minutes ago" at bounding box center [653, 501] width 157 height 32
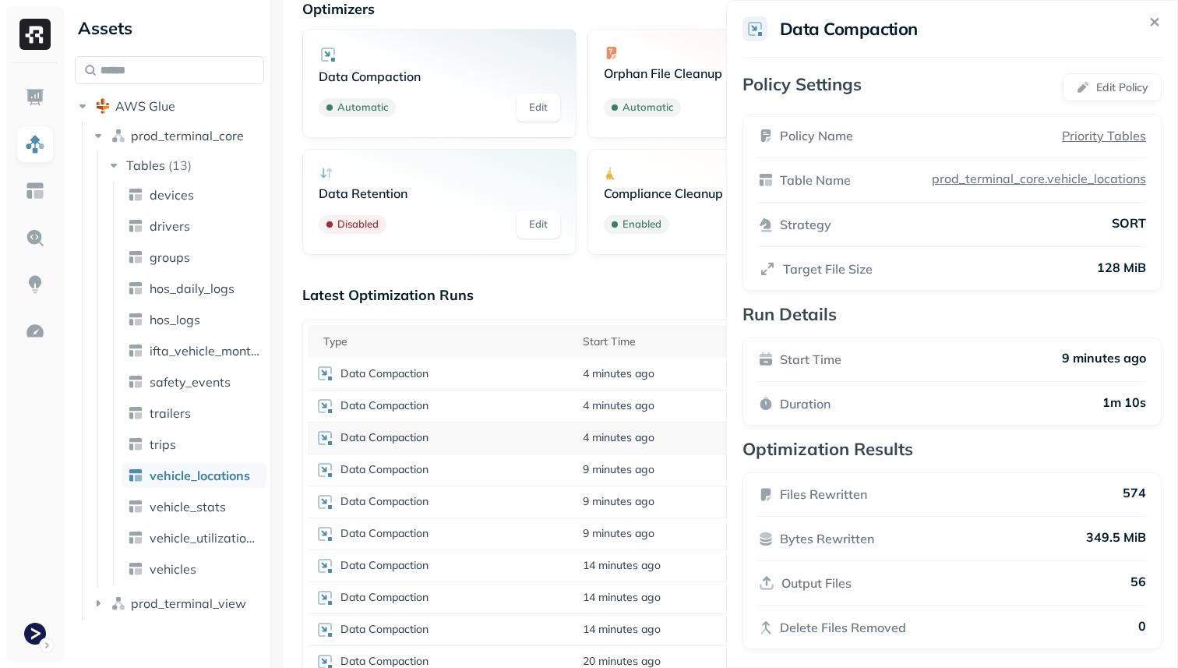
click at [668, 442] on td "4 minutes ago" at bounding box center [653, 437] width 157 height 32
click at [661, 403] on td "4 minutes ago" at bounding box center [653, 405] width 157 height 32
click at [655, 382] on td "4 minutes ago" at bounding box center [653, 374] width 157 height 32
click at [629, 315] on div "Latest Optimization Runs Type Start Time Duration Policy Name Data Compaction 5…" at bounding box center [724, 503] width 844 height 434
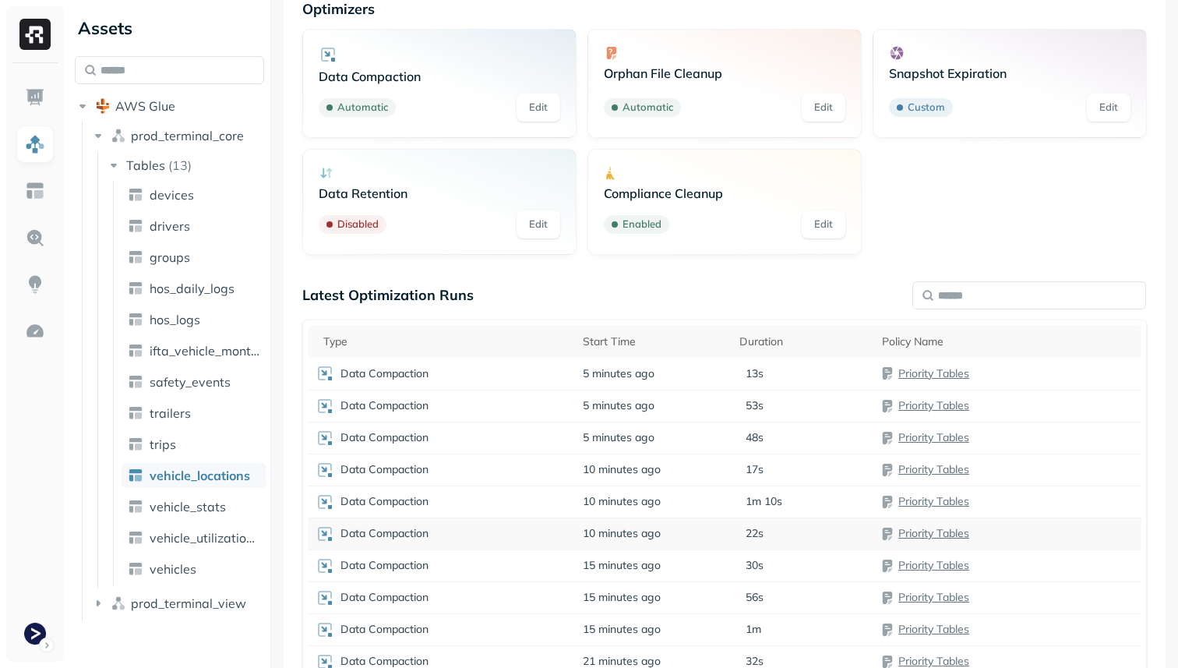
scroll to position [0, 0]
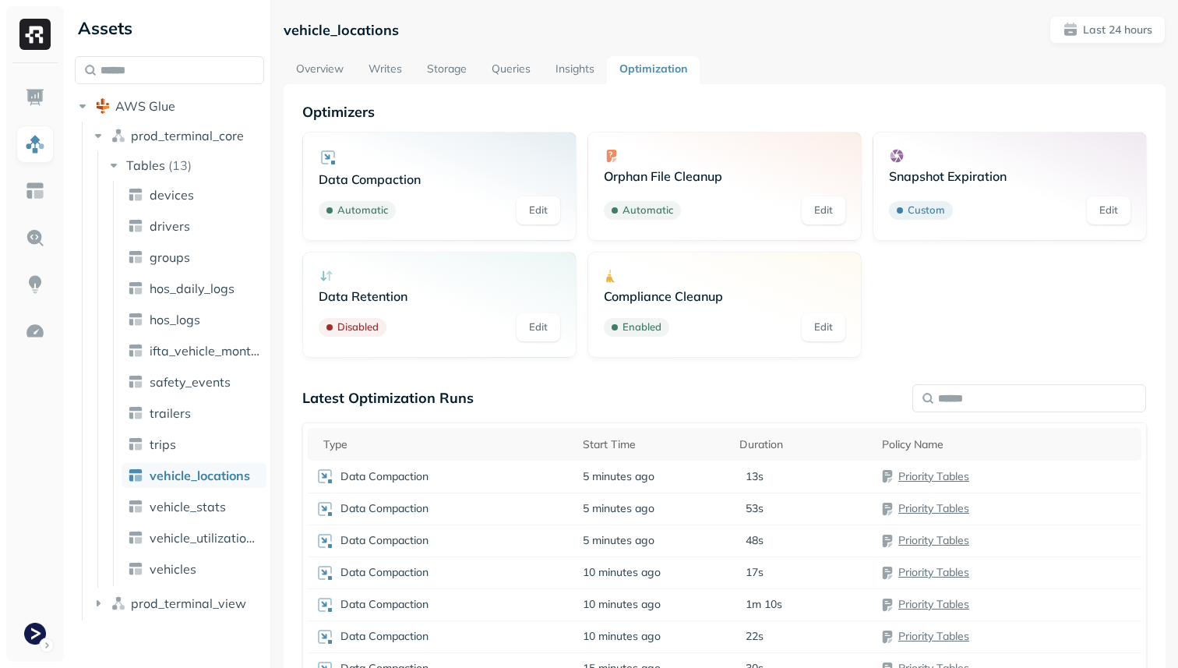
click at [337, 69] on link "Overview" at bounding box center [320, 70] width 72 height 28
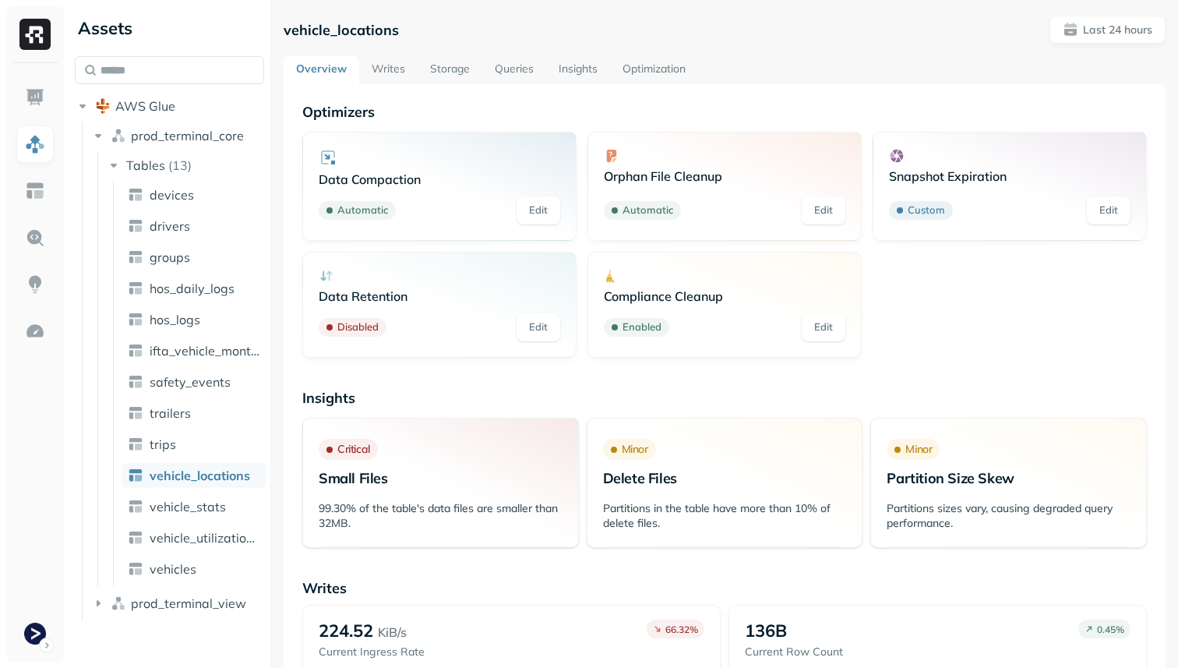
click at [629, 74] on link "Optimization" at bounding box center [654, 70] width 88 height 28
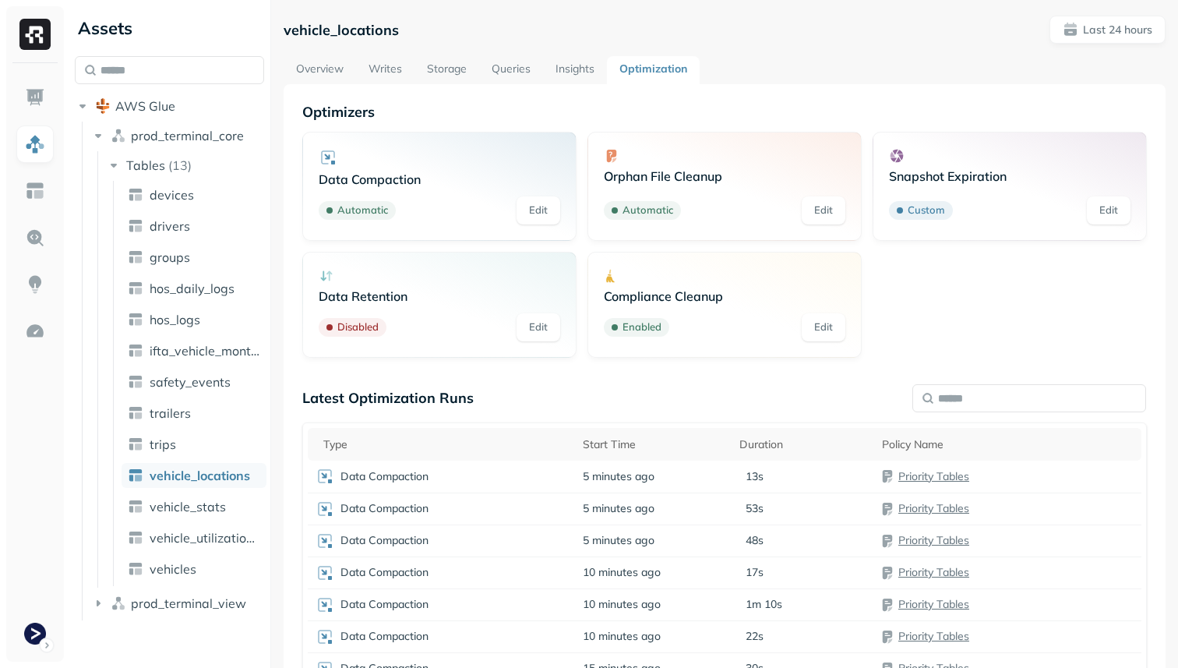
click at [312, 67] on link "Overview" at bounding box center [320, 70] width 72 height 28
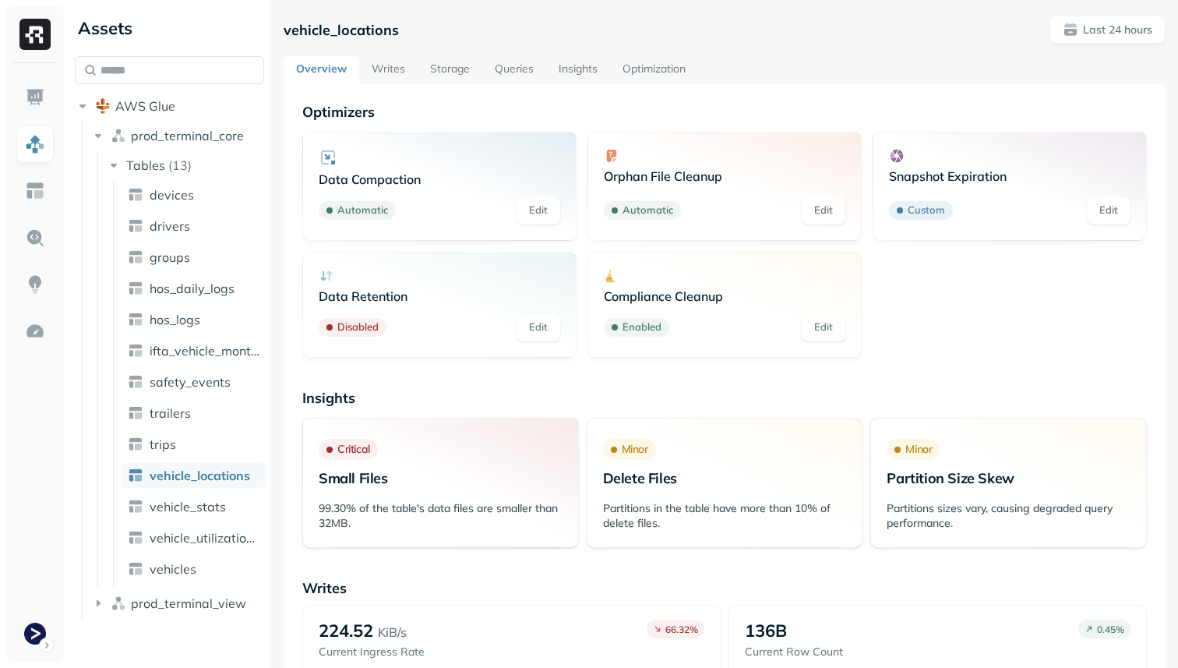
click at [455, 72] on link "Storage" at bounding box center [450, 70] width 65 height 28
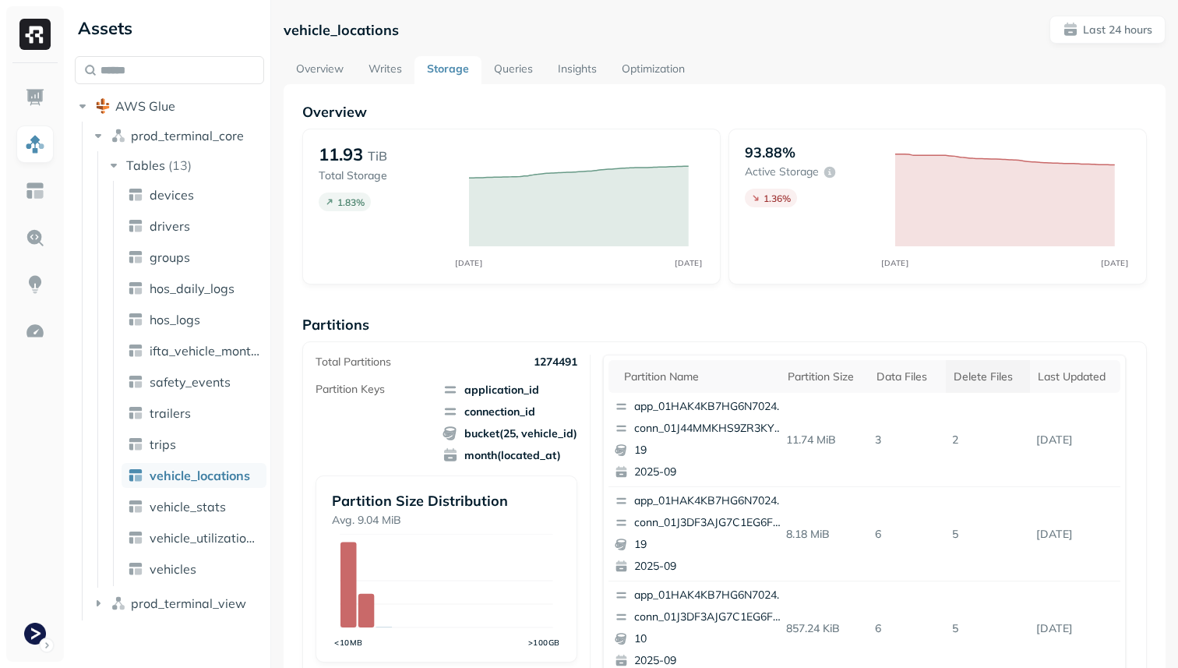
click at [964, 384] on th "Delete Files" at bounding box center [988, 376] width 84 height 33
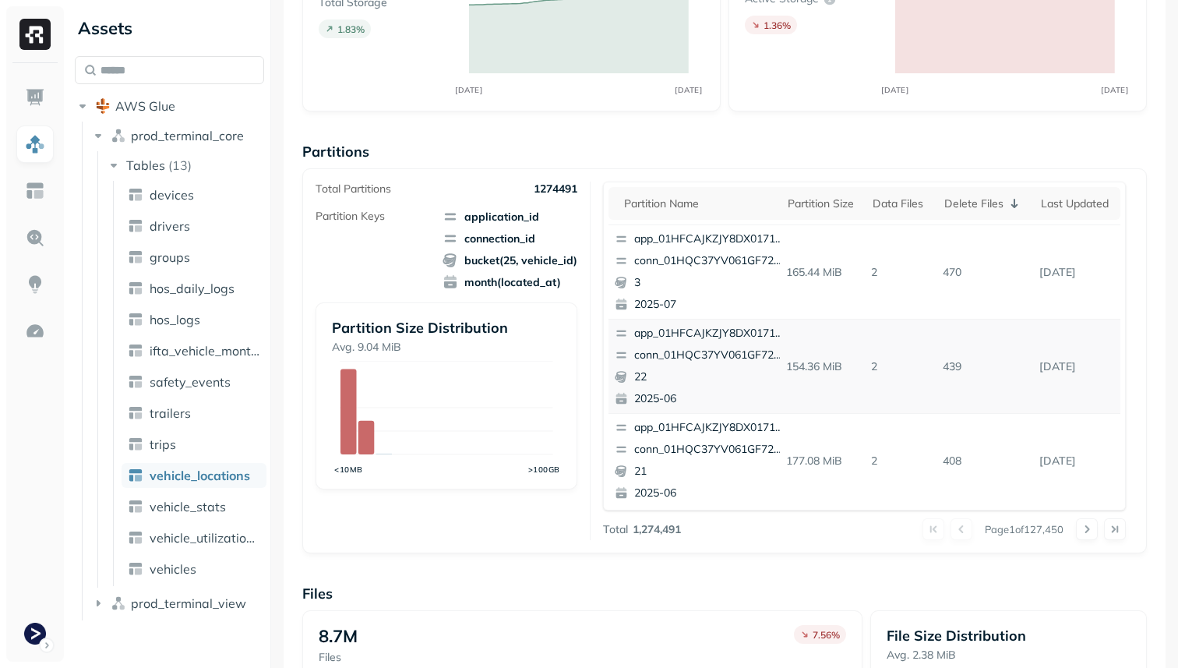
scroll to position [657, 0]
click at [1076, 530] on button at bounding box center [1087, 529] width 22 height 22
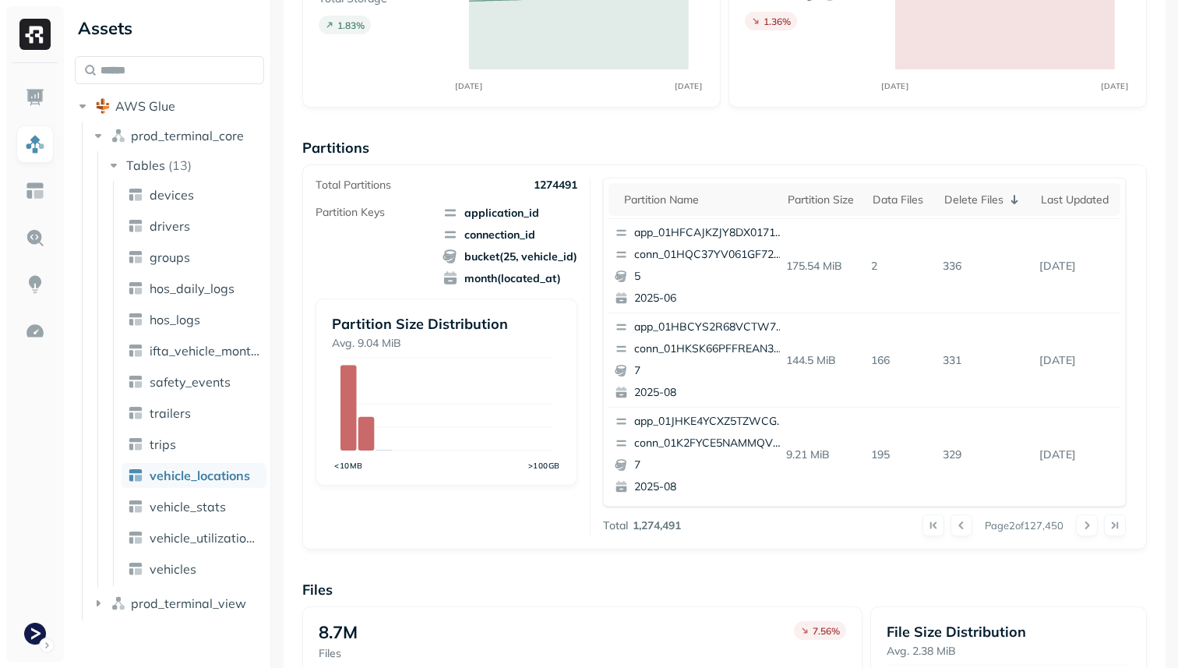
scroll to position [0, 0]
